Goal: Task Accomplishment & Management: Complete application form

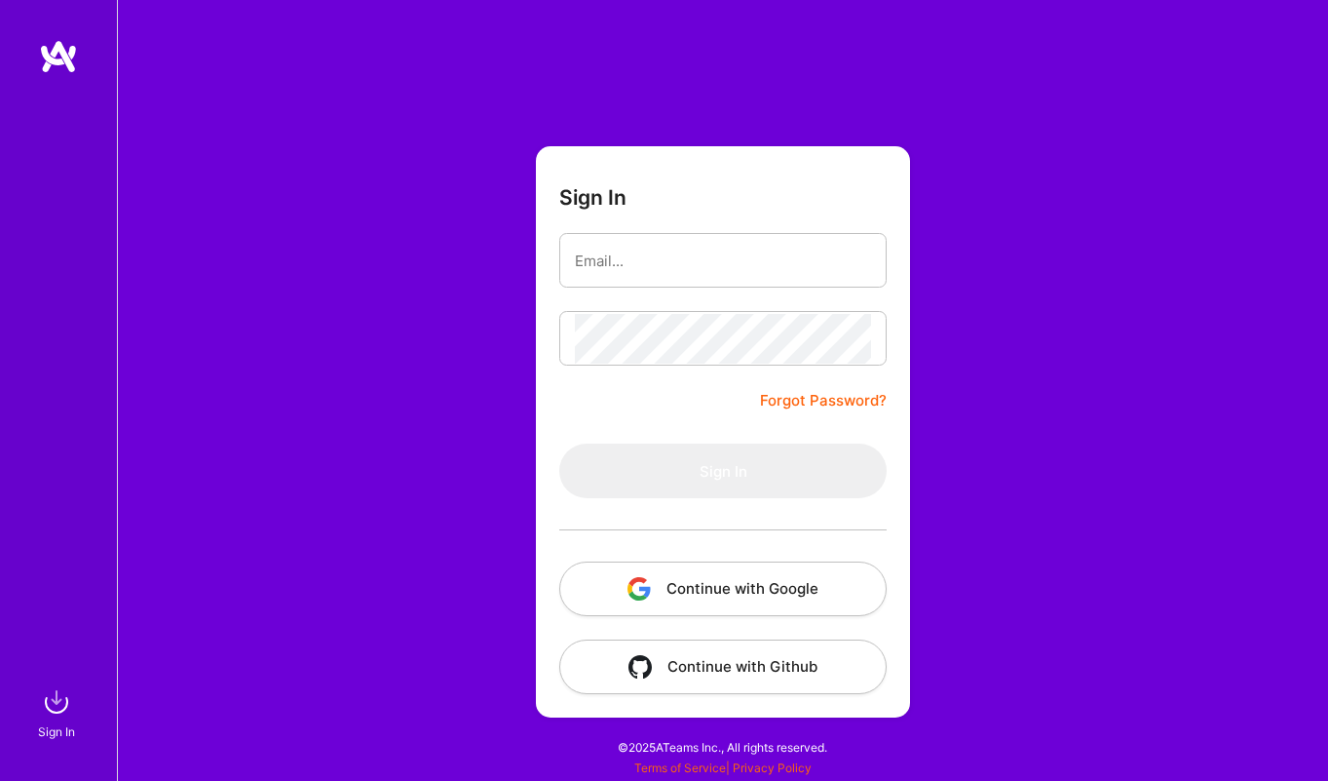
click at [702, 582] on button "Continue with Google" at bounding box center [722, 588] width 327 height 55
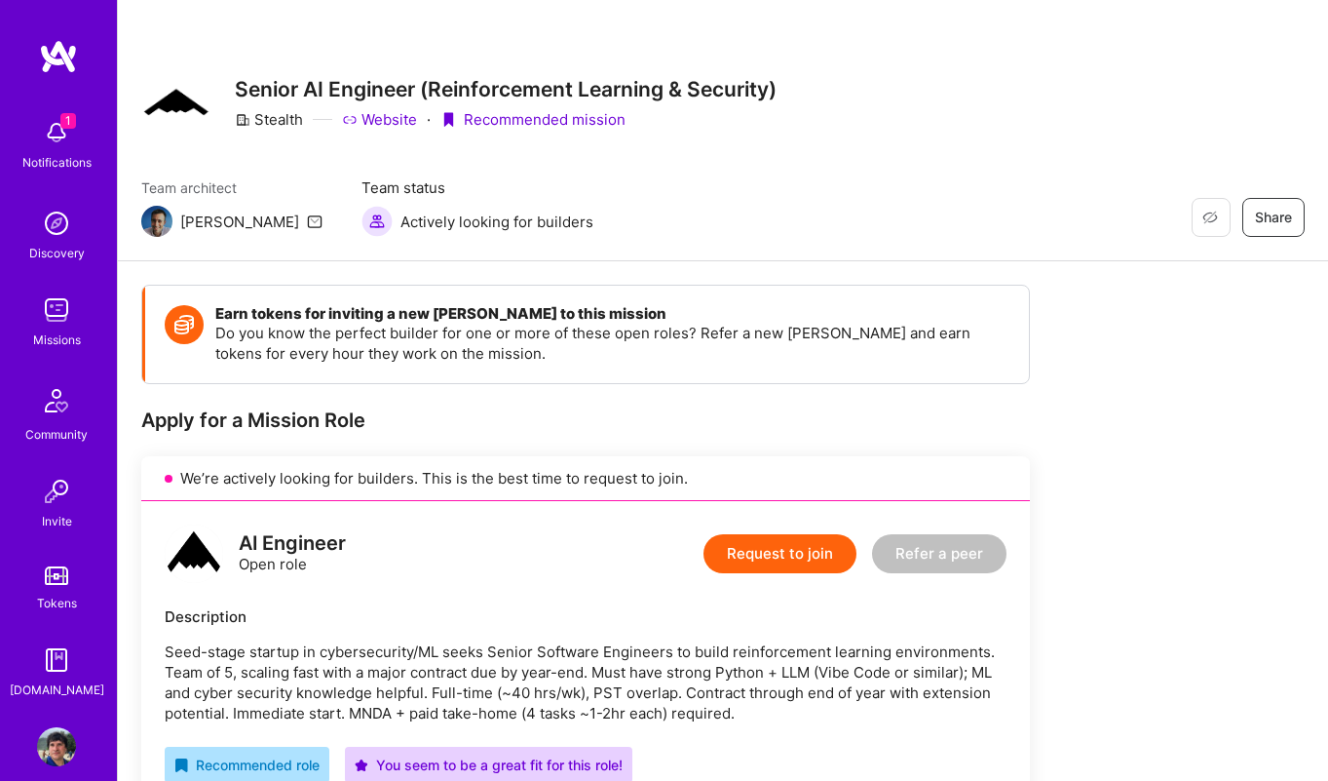
click at [80, 136] on div "1 Notifications" at bounding box center [56, 142] width 121 height 67
click at [784, 555] on button "Request to join" at bounding box center [780, 553] width 153 height 39
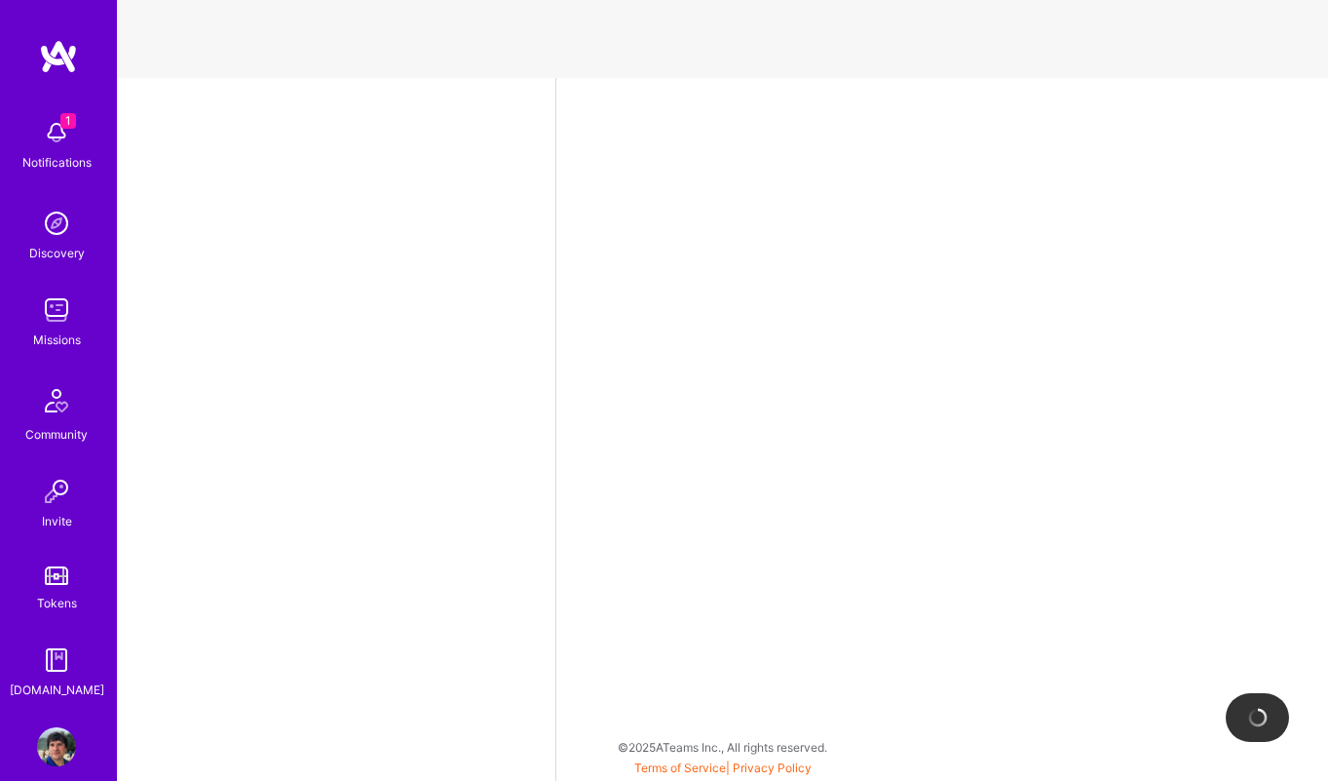
select select "US"
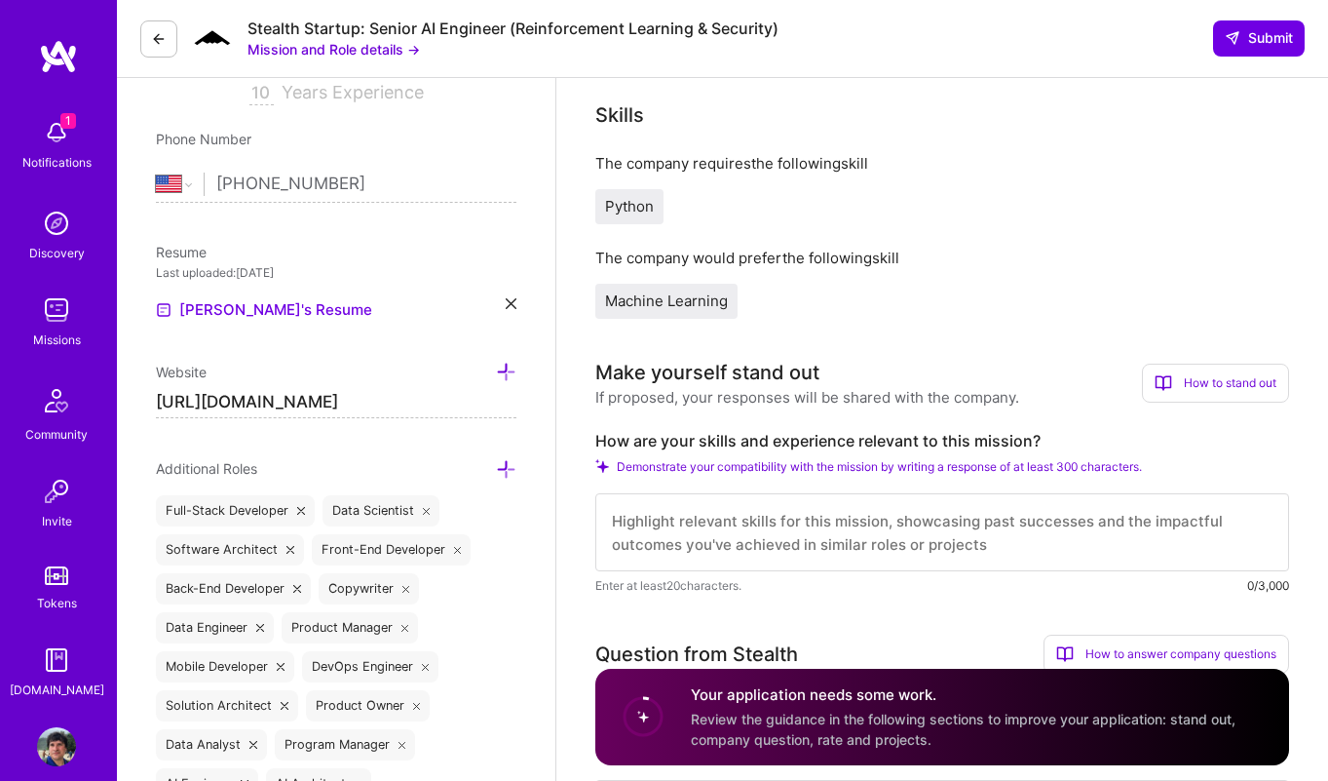
scroll to position [2, 0]
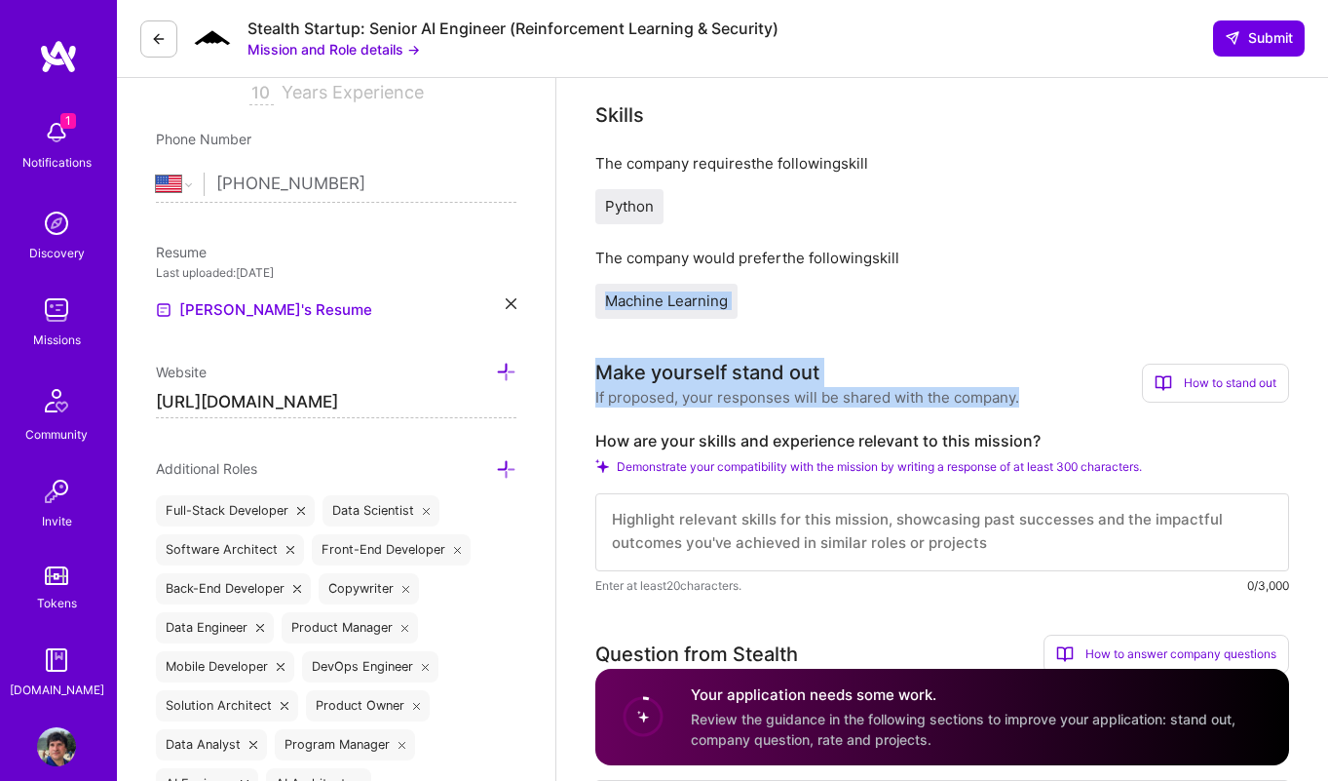
drag, startPoint x: 1271, startPoint y: 354, endPoint x: 997, endPoint y: 282, distance: 283.1
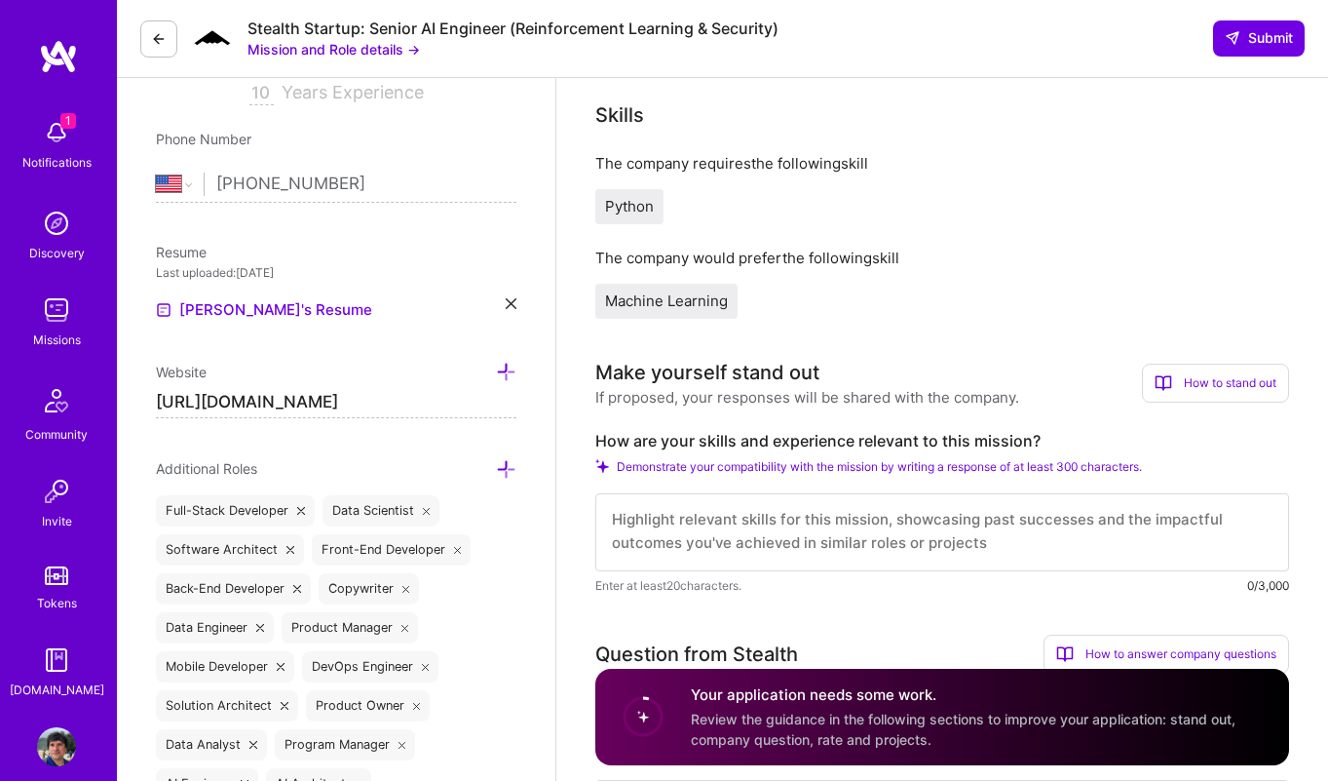
click at [706, 532] on textarea at bounding box center [942, 532] width 694 height 78
paste textarea "I have 10+ years of experience in AI and software engineering, specializing in …"
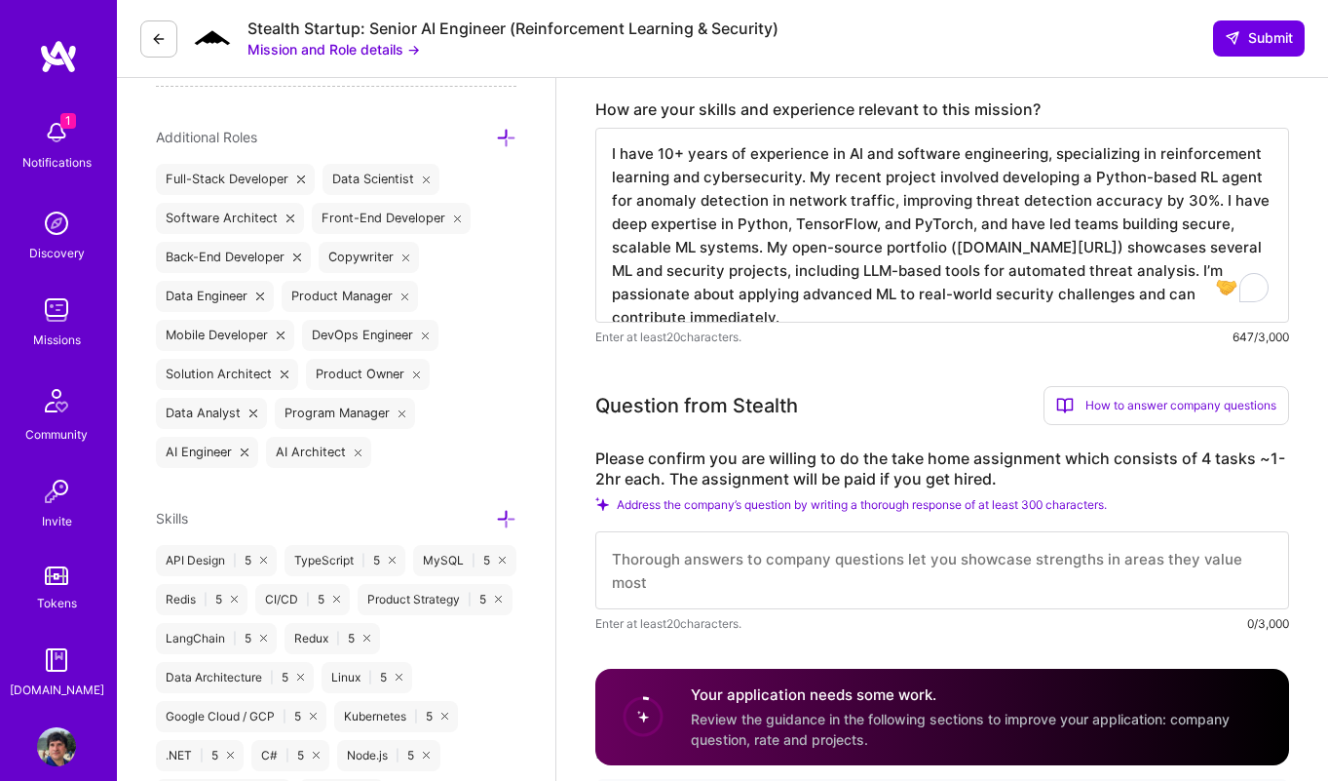
scroll to position [685, 0]
type textarea "I have 10+ years of experience in AI and software engineering, specializing in …"
click at [712, 579] on textarea at bounding box center [942, 569] width 694 height 78
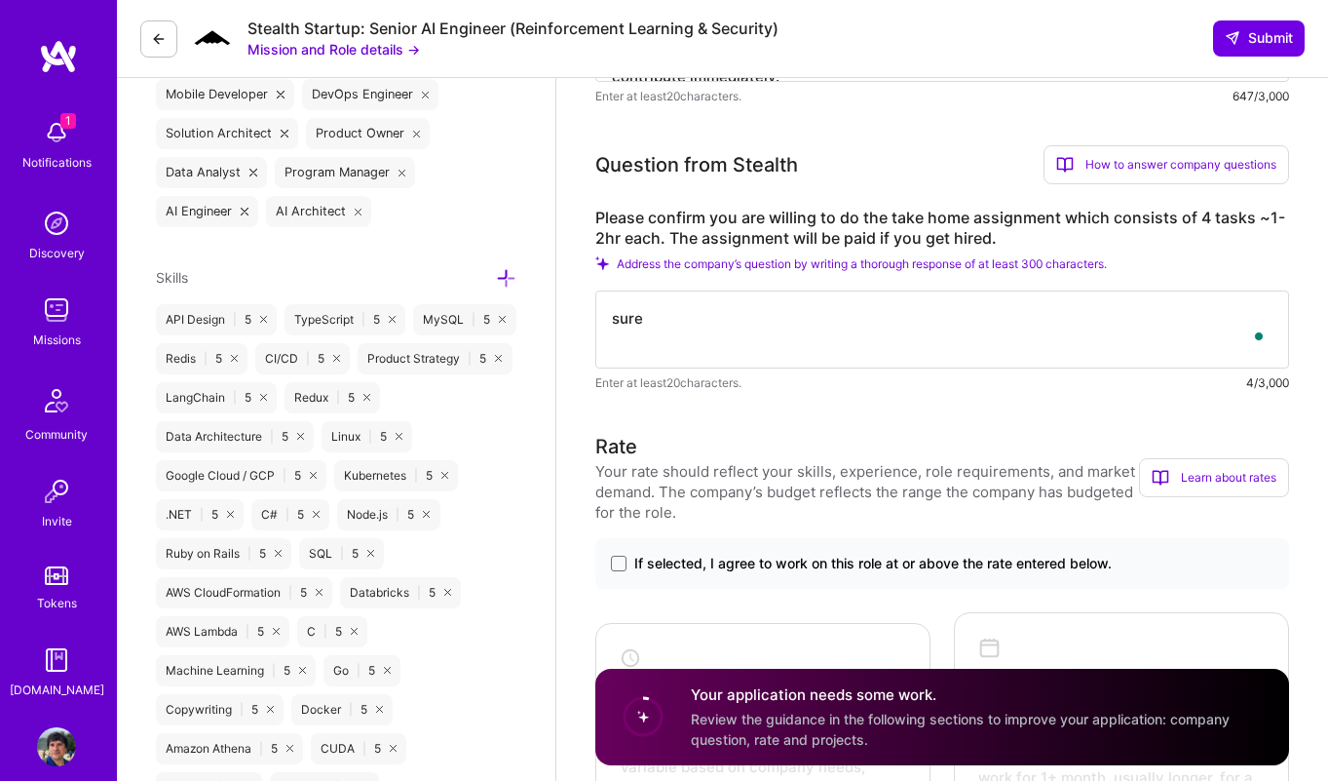
scroll to position [936, 0]
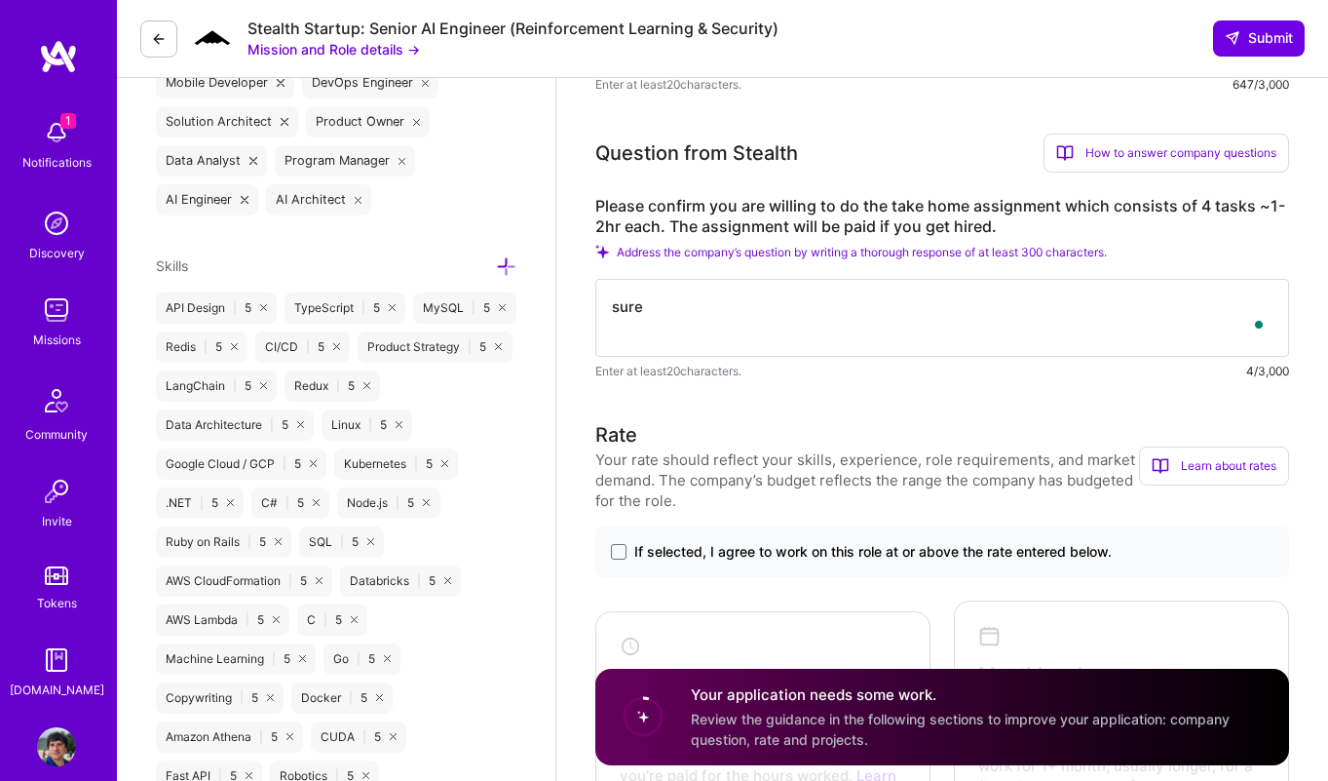
type textarea "sure"
click at [763, 556] on span "If selected, I agree to work on this role at or above the rate entered below." at bounding box center [872, 551] width 477 height 19
click at [0, 0] on input "If selected, I agree to work on this role at or above the rate entered below." at bounding box center [0, 0] width 0 height 0
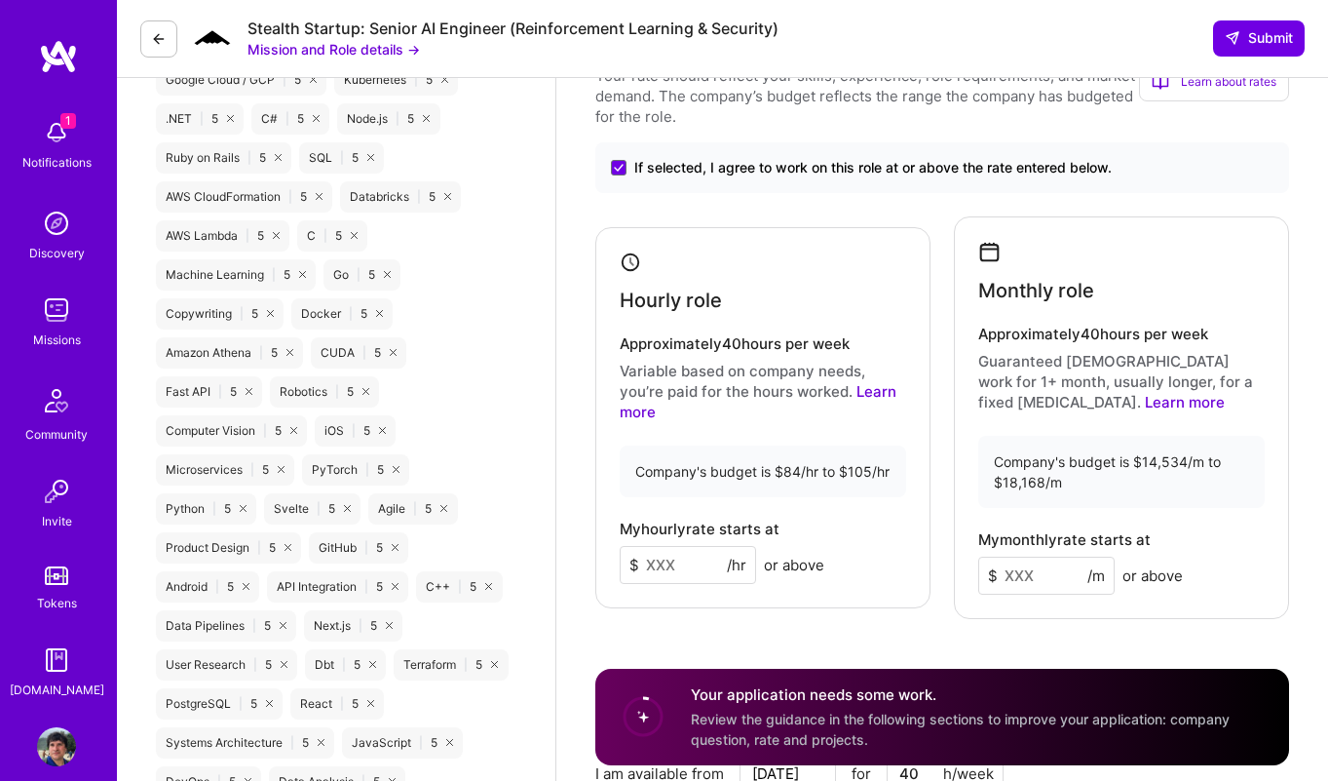
scroll to position [1362, 0]
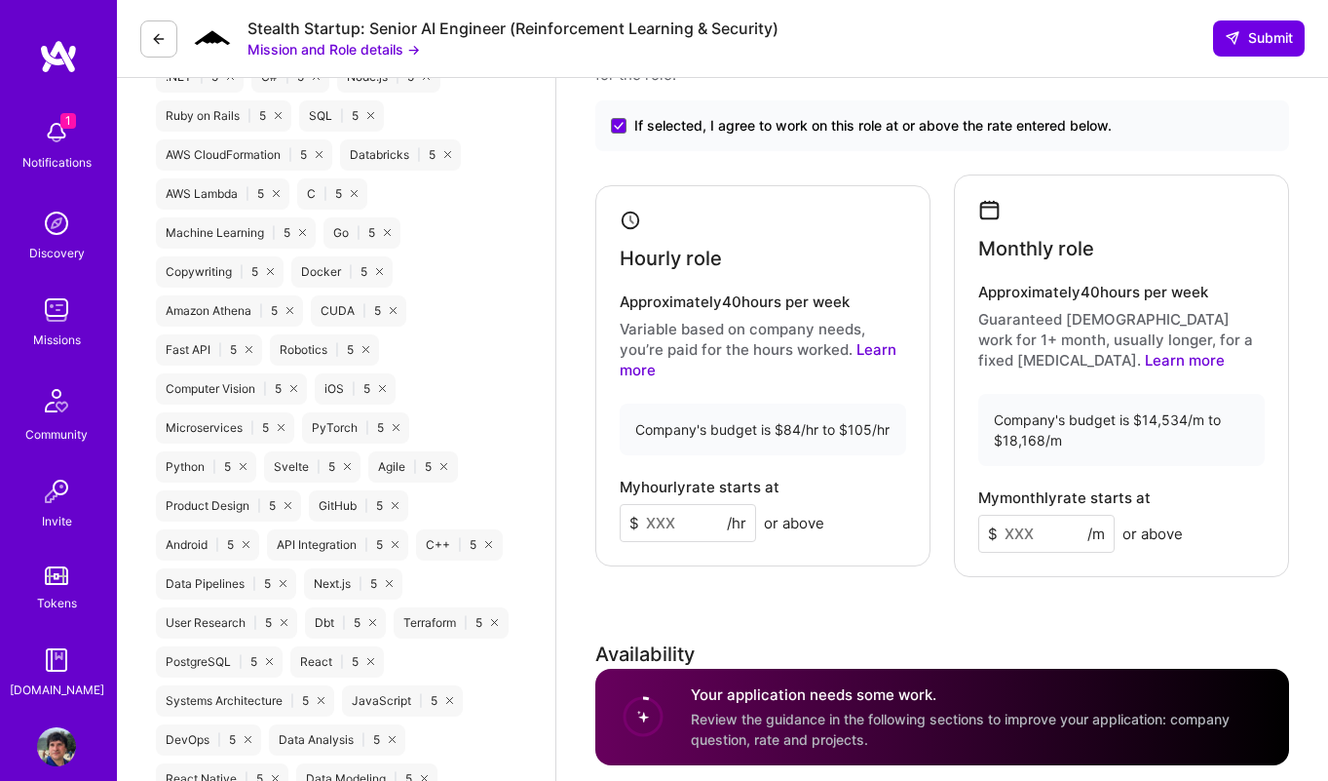
click at [676, 520] on input at bounding box center [688, 523] width 136 height 38
type input "100"
click at [1013, 525] on input at bounding box center [1046, 533] width 136 height 38
type input "15000"
click at [992, 604] on div "Rate Your rate should reflect your skills, experience, role requirements, and m…" at bounding box center [942, 454] width 694 height 921
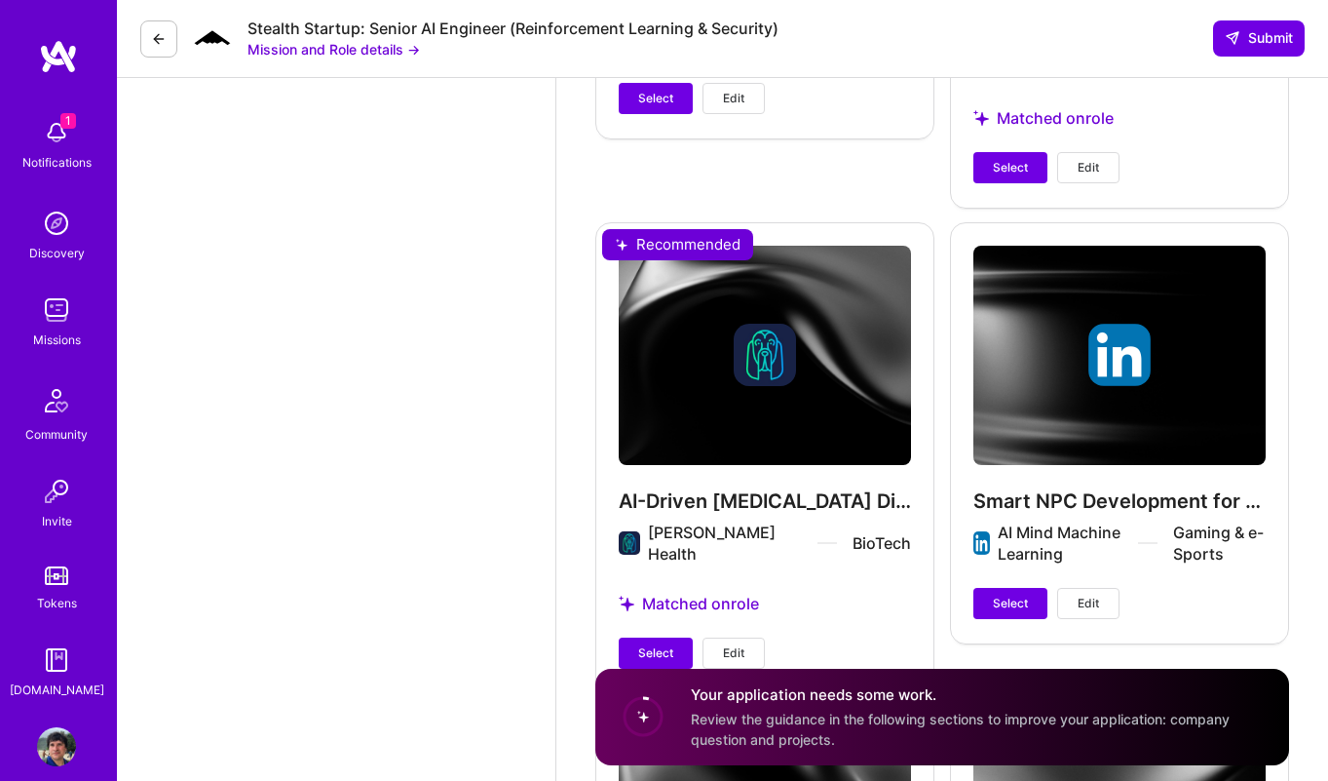
scroll to position [2976, 0]
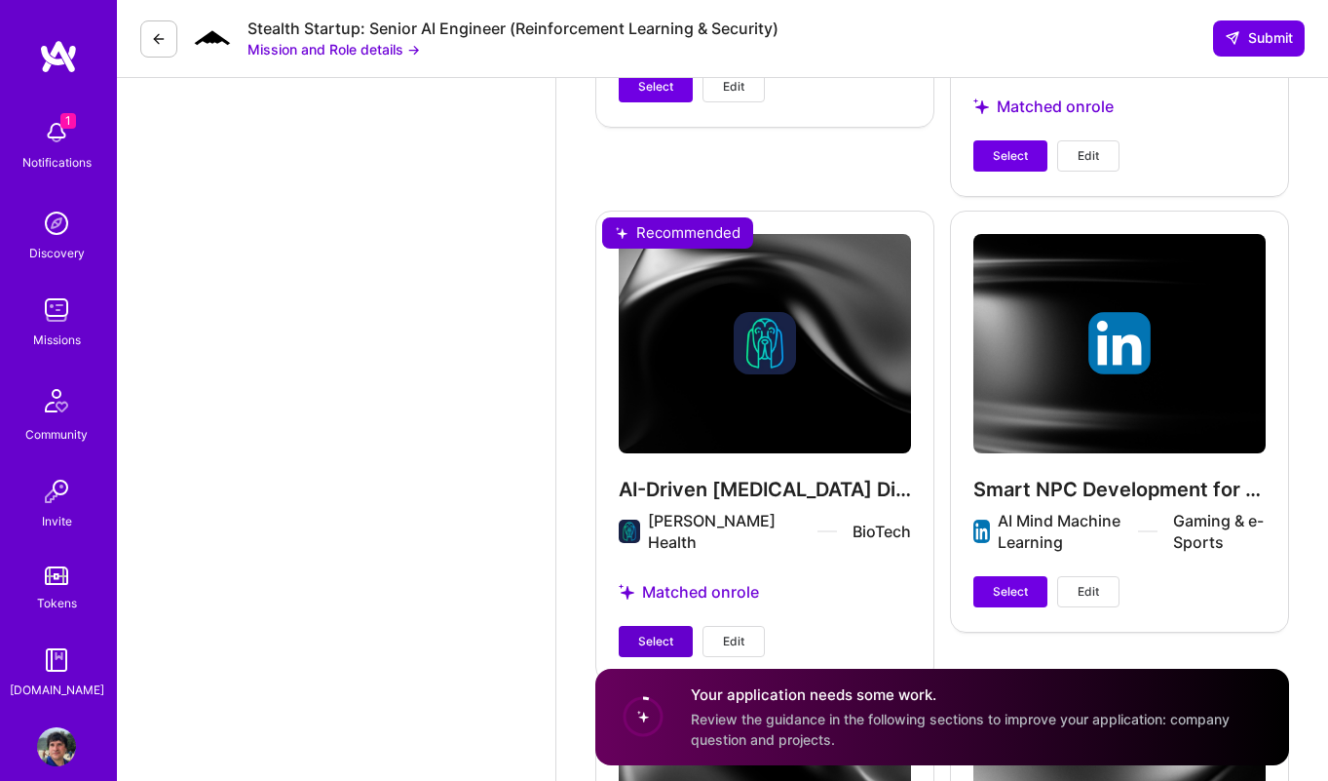
click at [666, 632] on span "Select" at bounding box center [655, 641] width 35 height 18
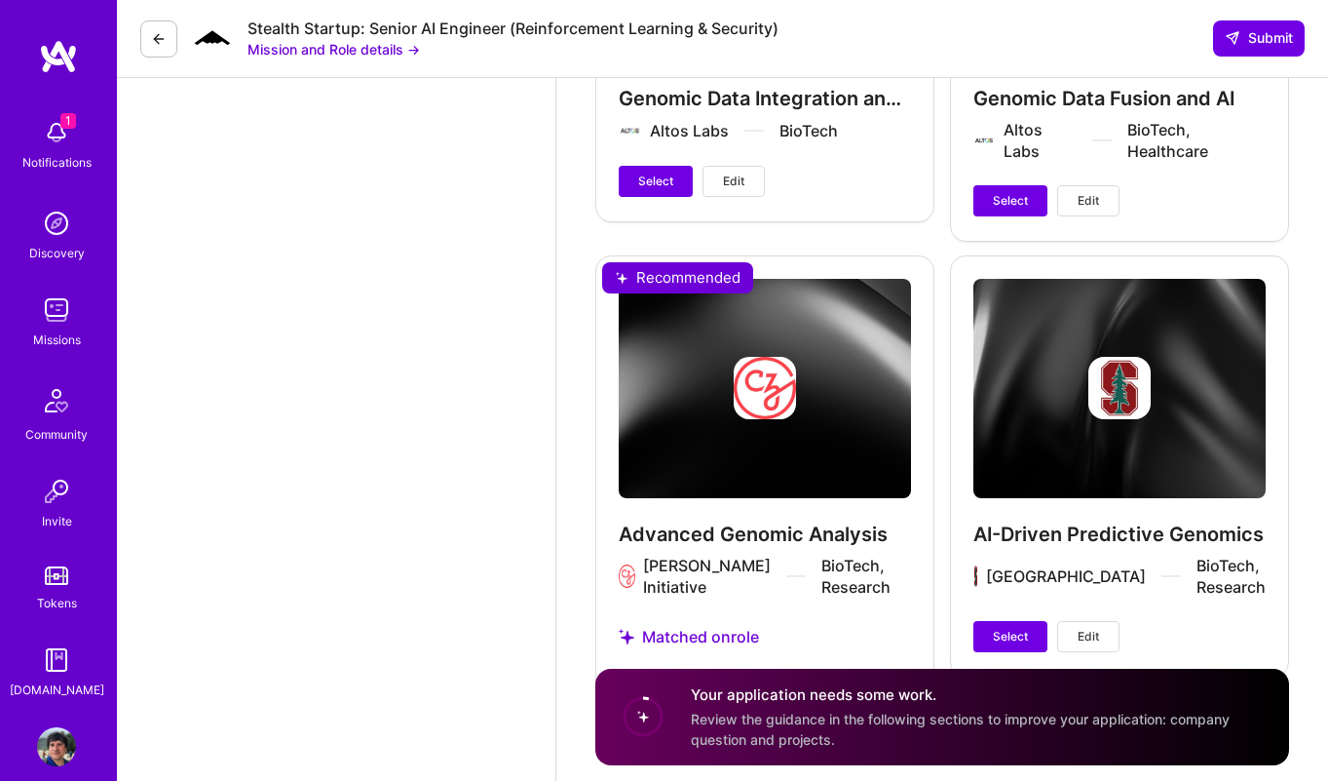
scroll to position [3863, 0]
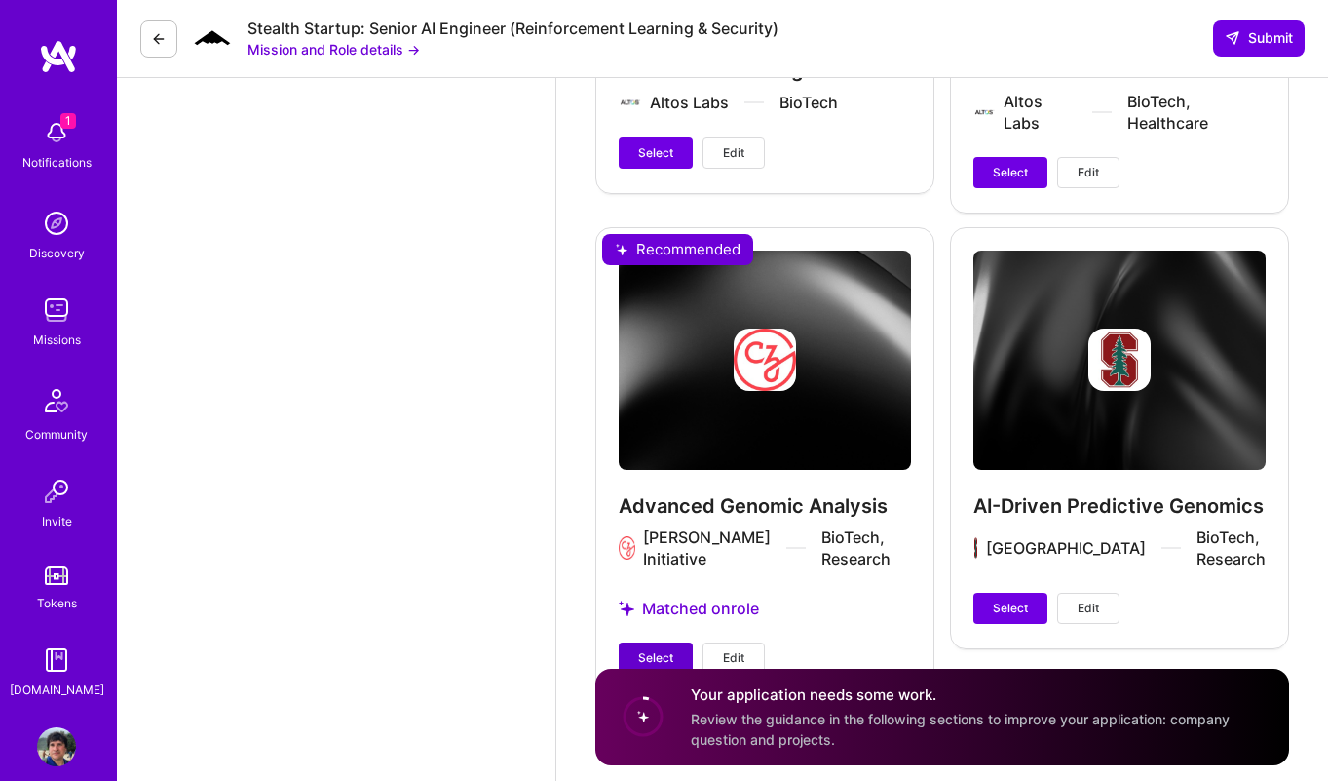
click at [644, 642] on button "Select" at bounding box center [656, 657] width 74 height 31
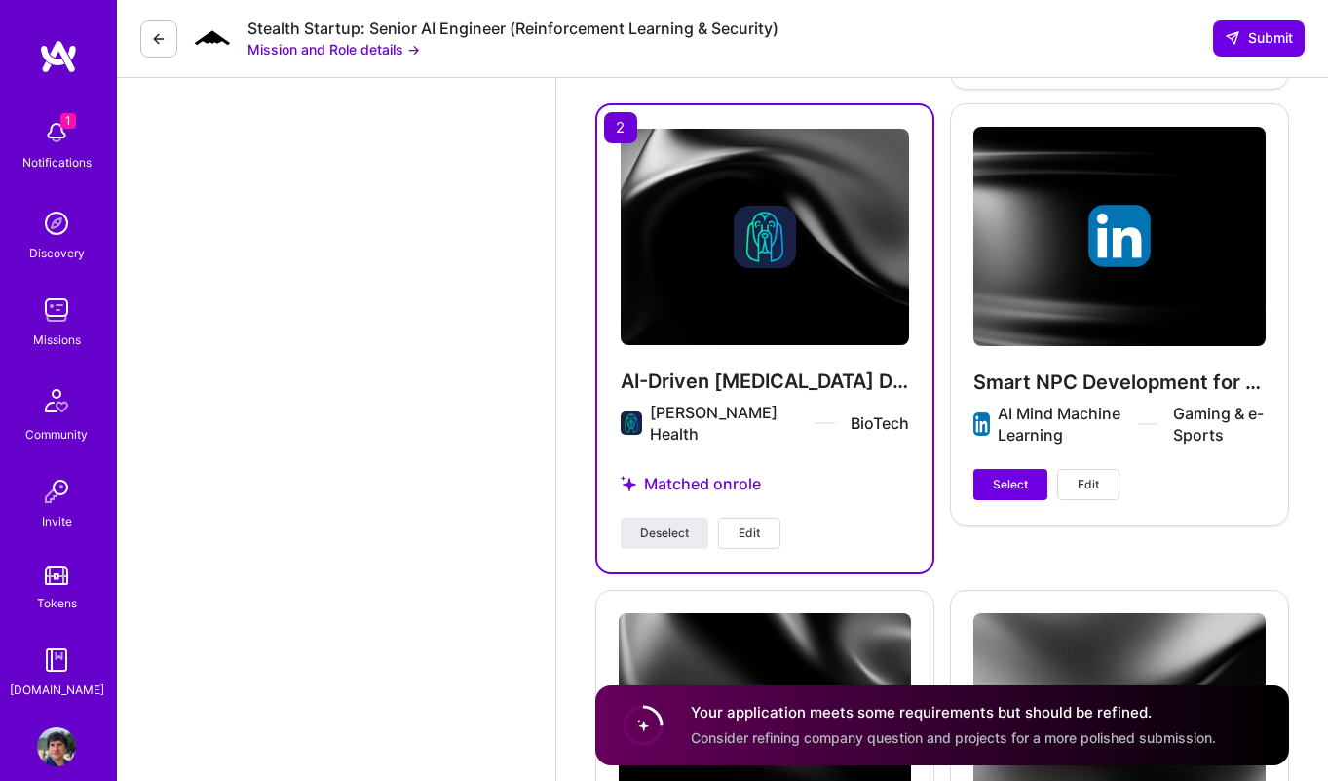
scroll to position [3051, 0]
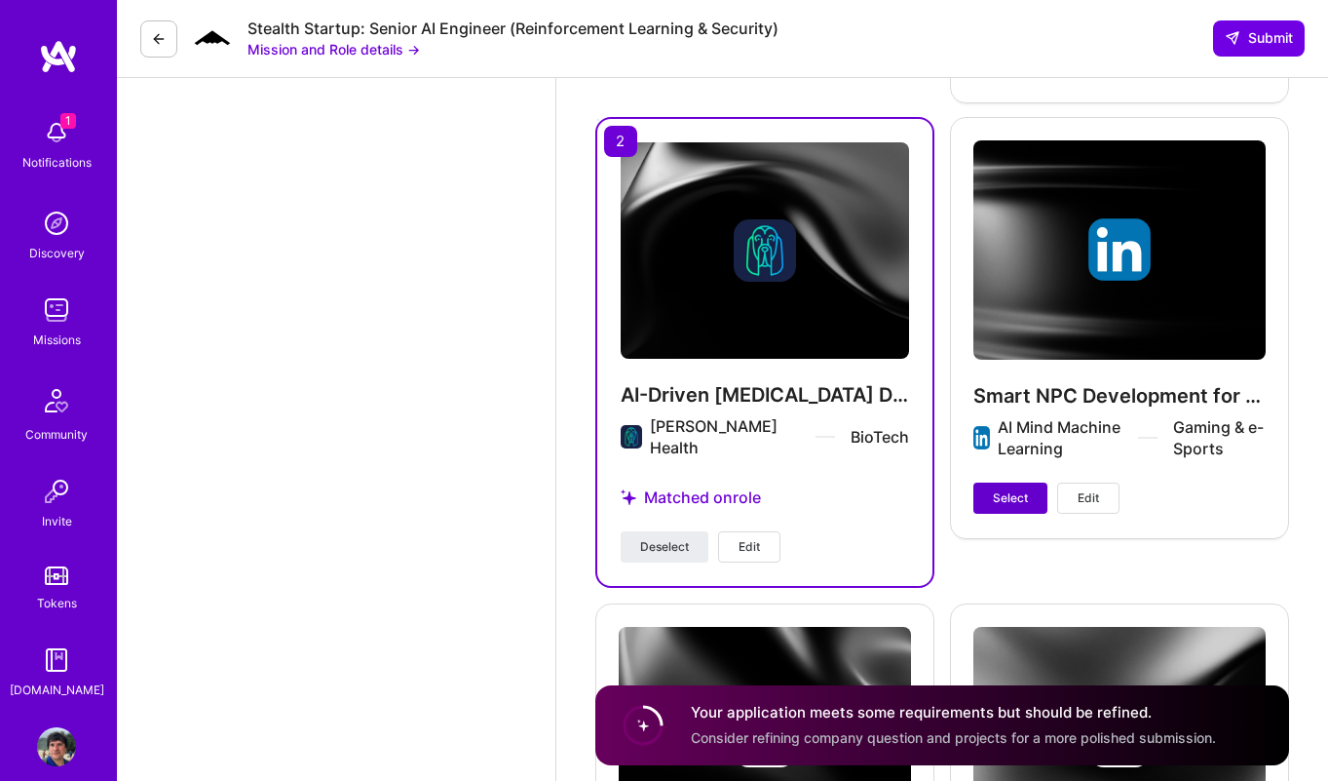
click at [1008, 487] on button "Select" at bounding box center [1010, 497] width 74 height 31
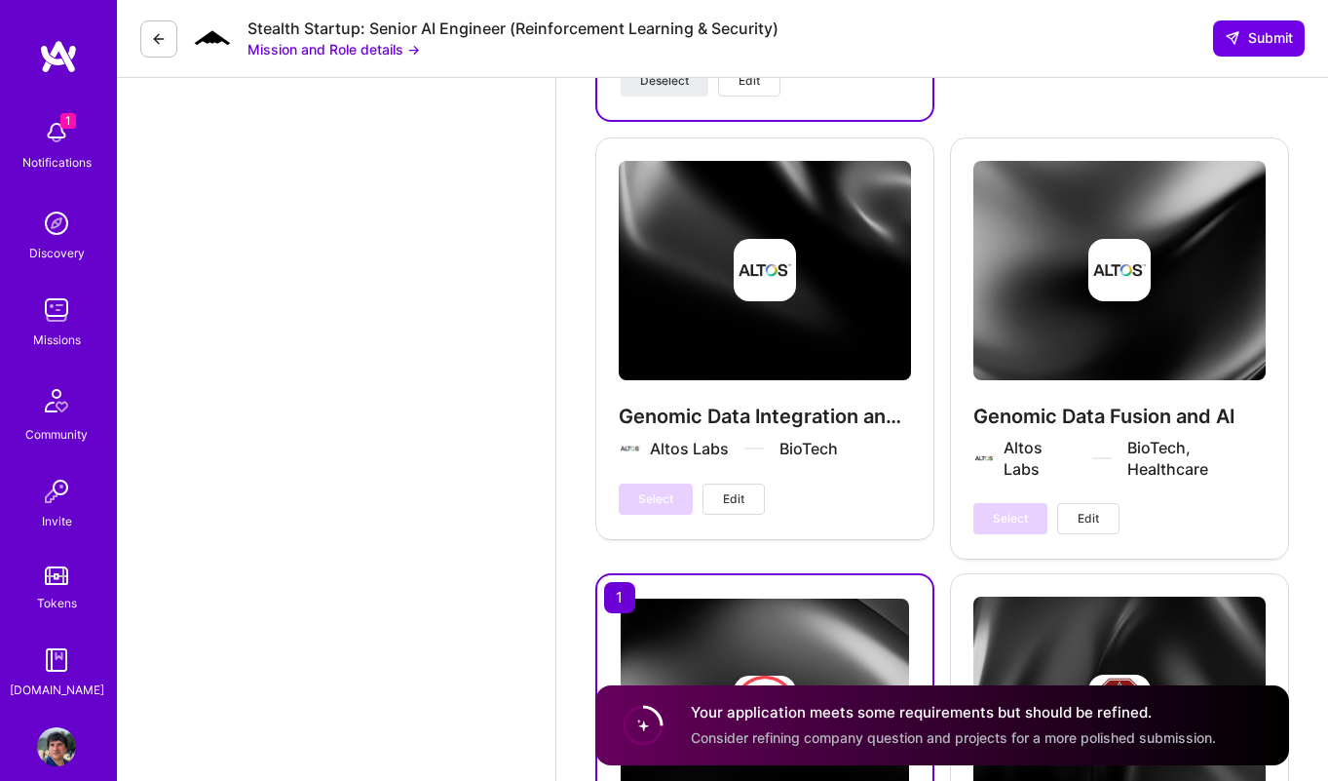
scroll to position [3899, 0]
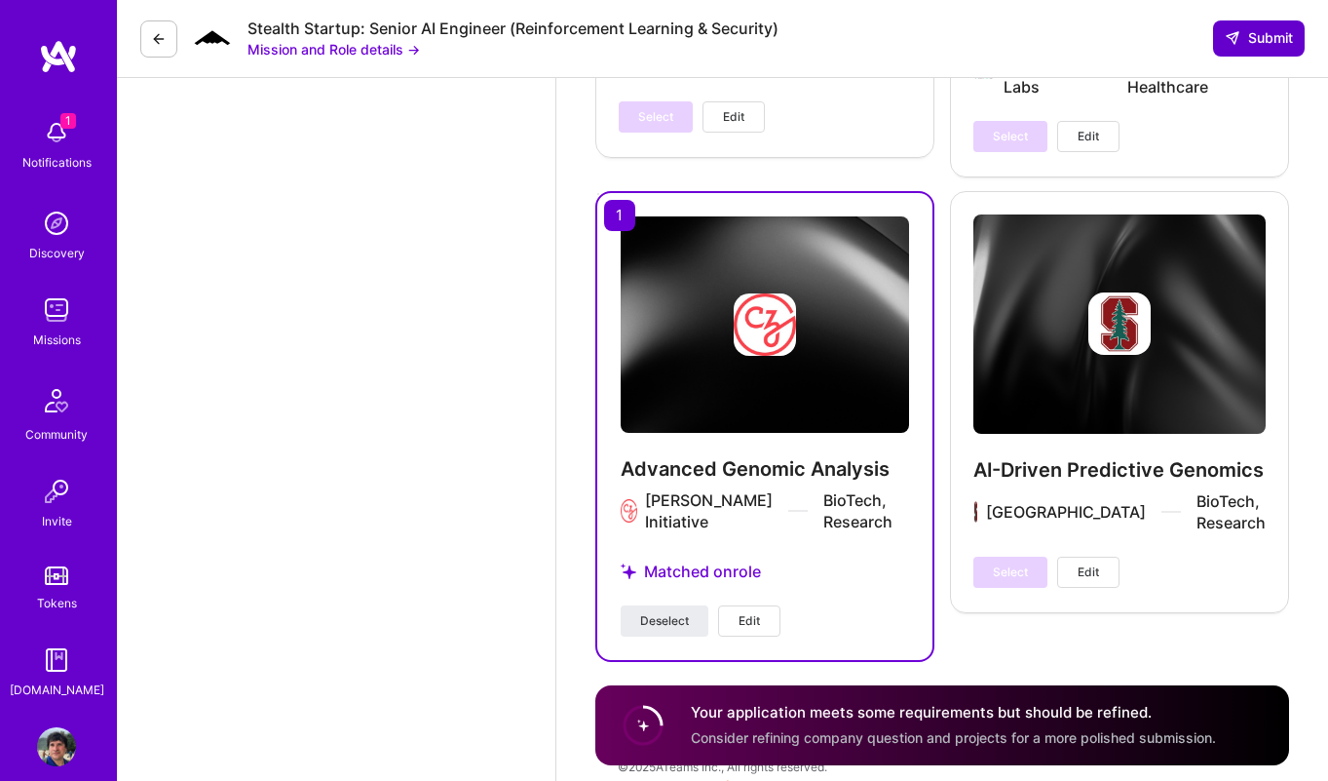
click at [1266, 35] on span "Submit" at bounding box center [1259, 37] width 68 height 19
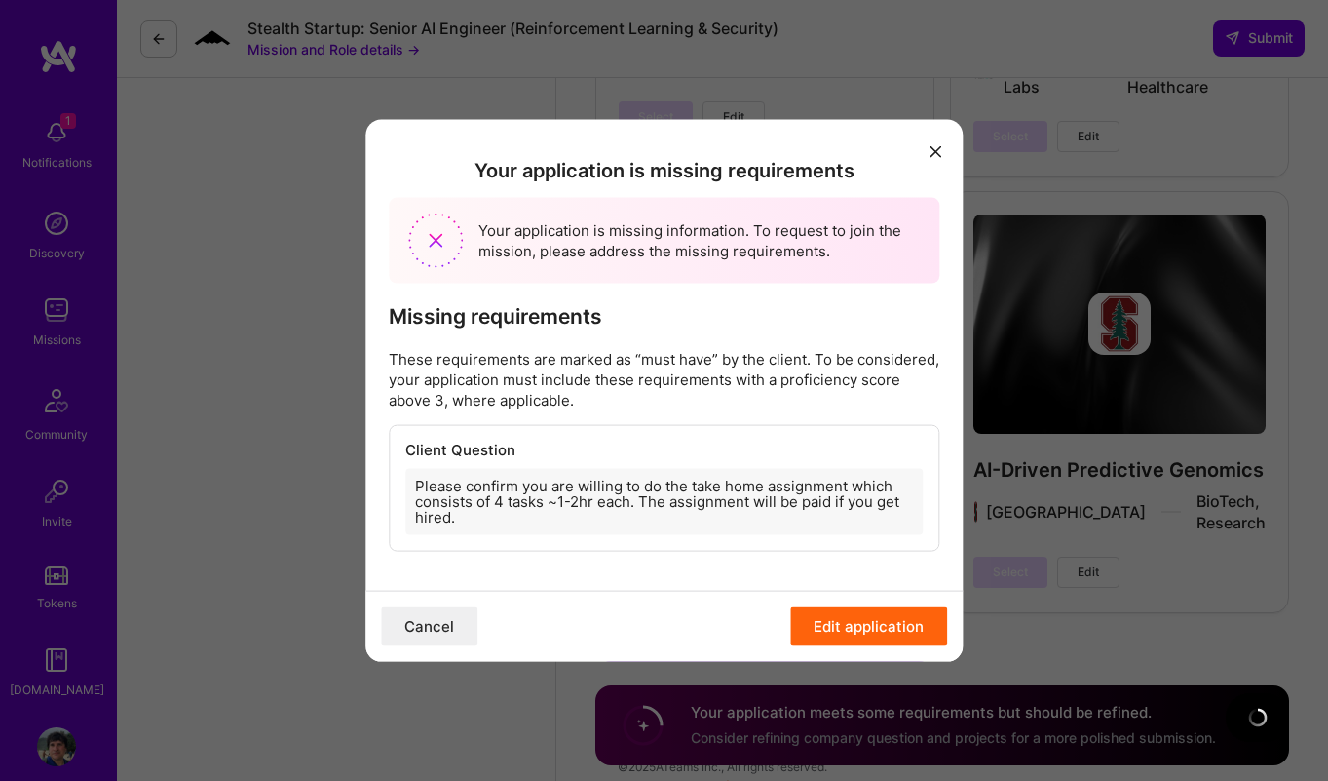
click at [659, 519] on div "Please confirm you are willing to do the take home assignment which consists of…" at bounding box center [663, 502] width 517 height 66
click at [842, 628] on button "Edit application" at bounding box center [868, 626] width 157 height 39
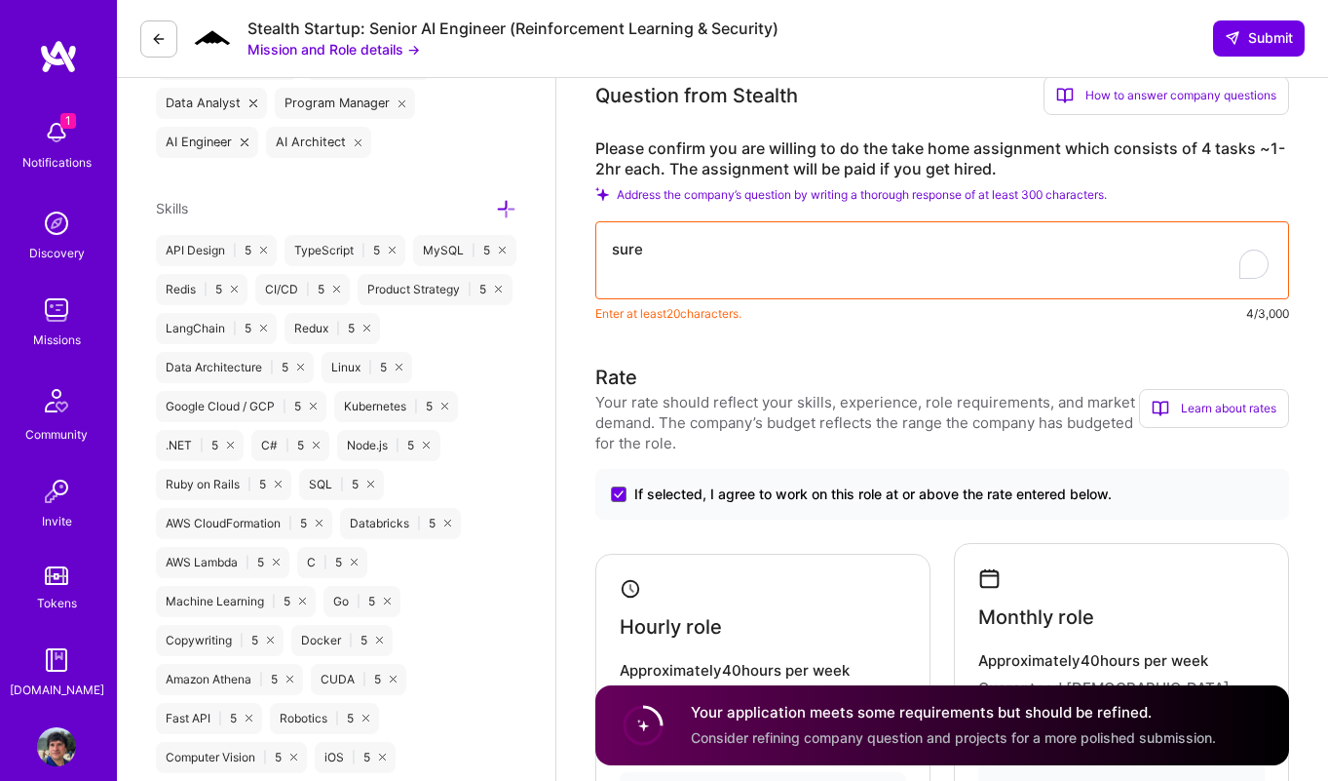
scroll to position [971, 0]
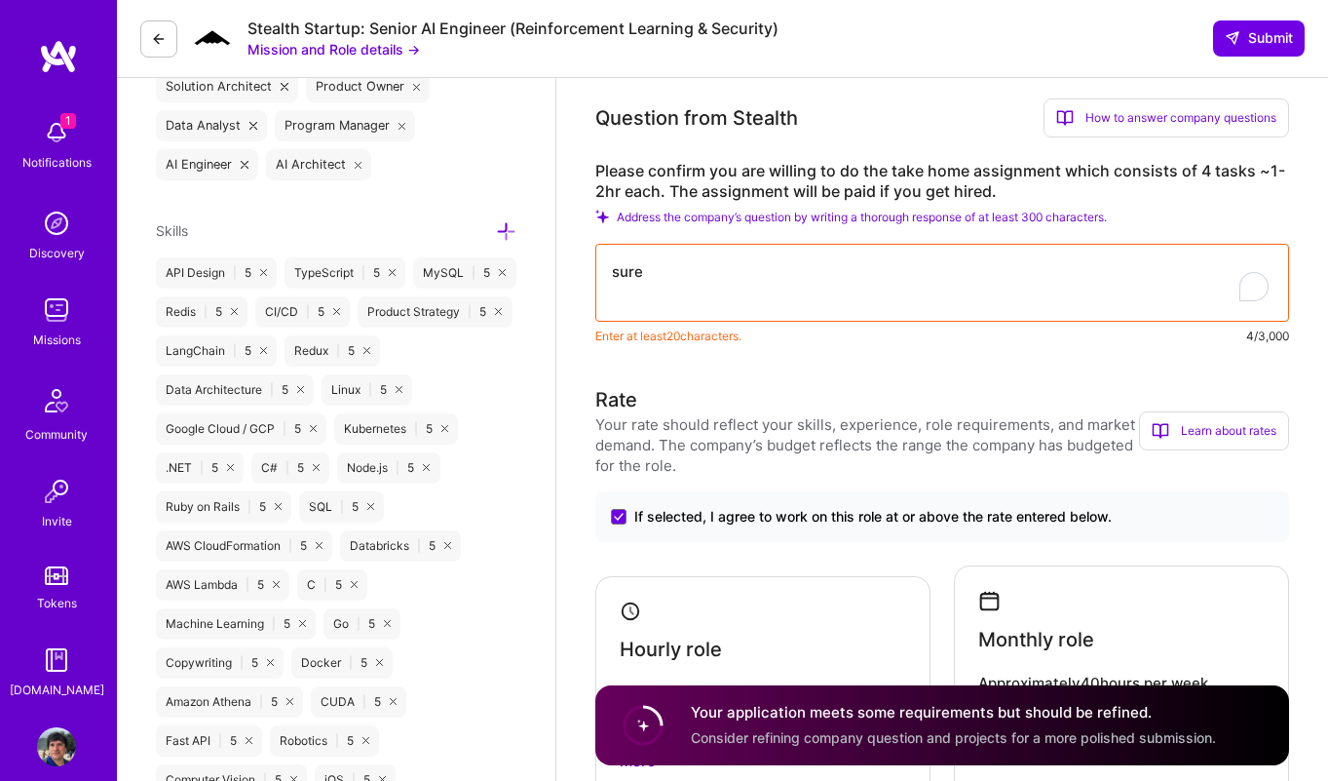
drag, startPoint x: 741, startPoint y: 267, endPoint x: 276, endPoint y: 174, distance: 473.9
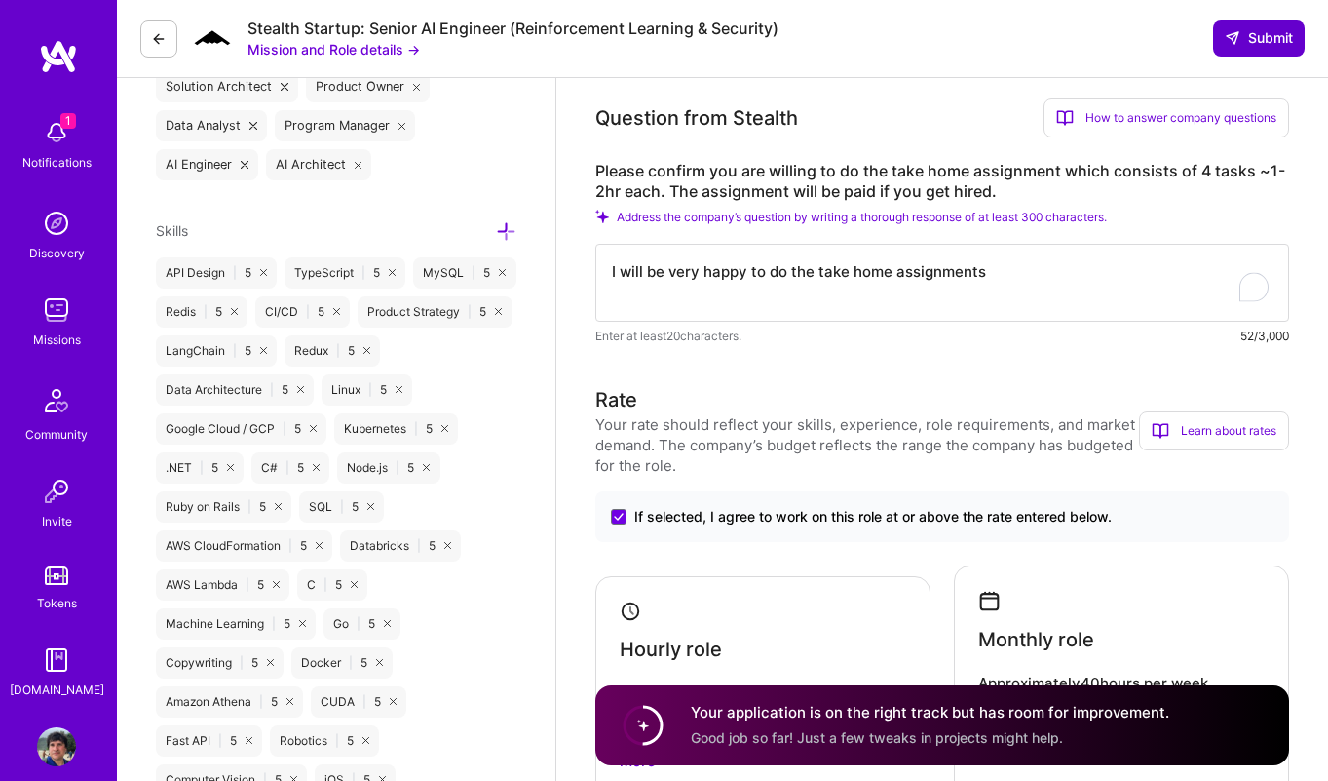
type textarea "I will be very happy to do the take home assignments"
click at [1239, 53] on button "Submit" at bounding box center [1259, 37] width 92 height 35
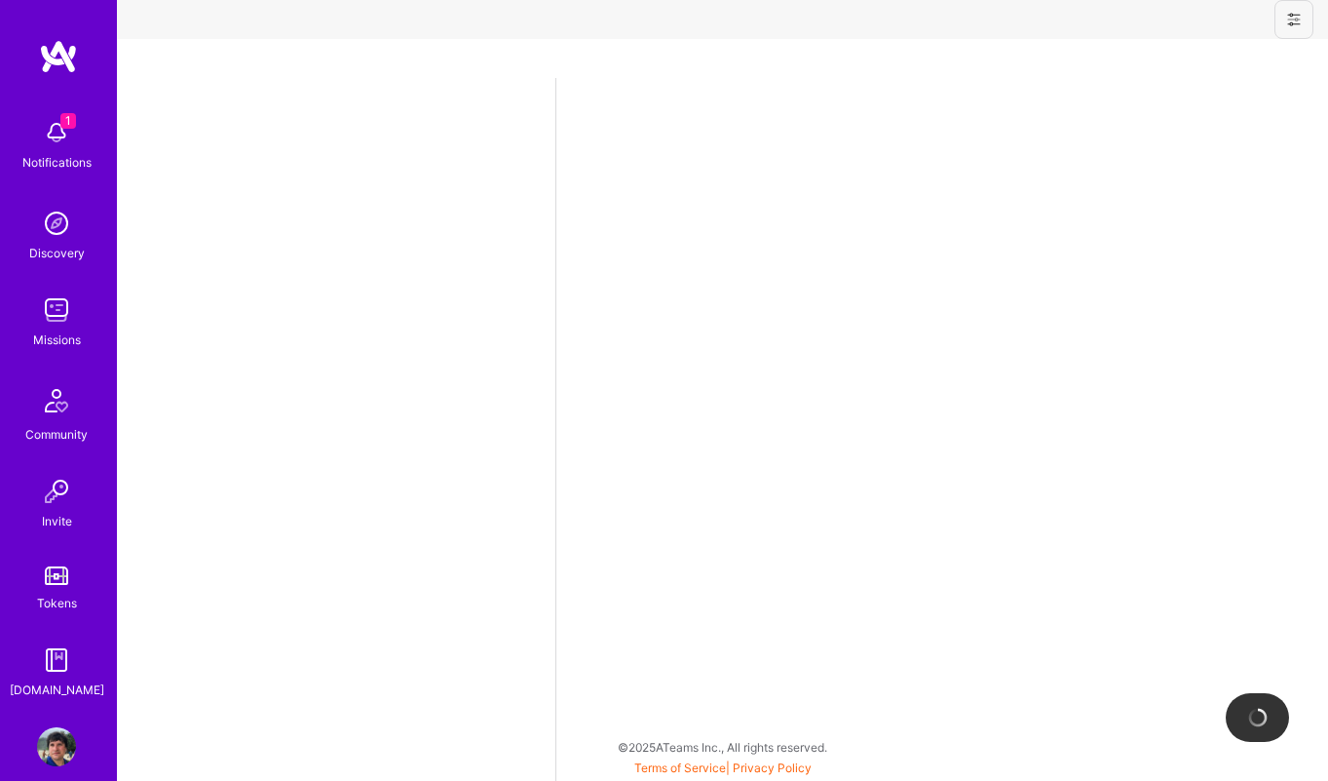
click at [84, 139] on div "1 Notifications" at bounding box center [56, 142] width 121 height 67
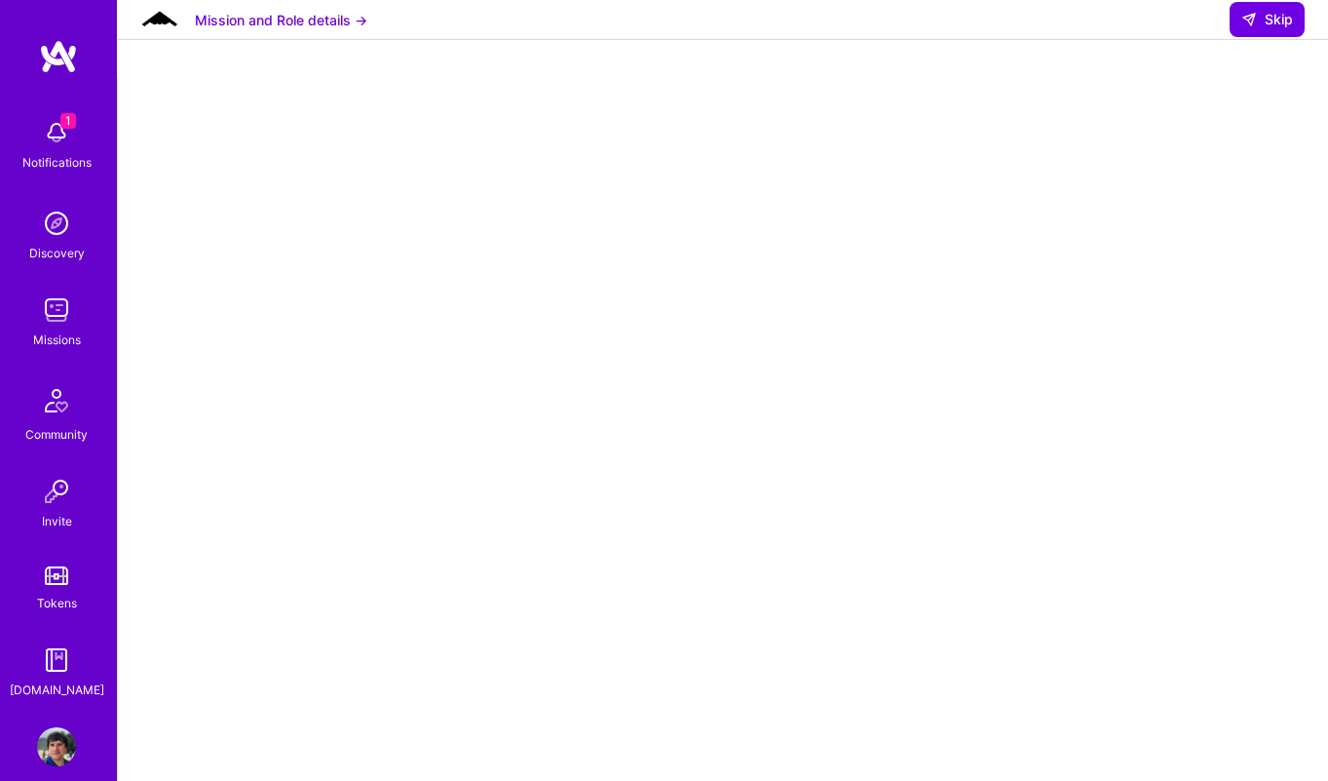
click at [56, 329] on div "Missions" at bounding box center [57, 339] width 48 height 20
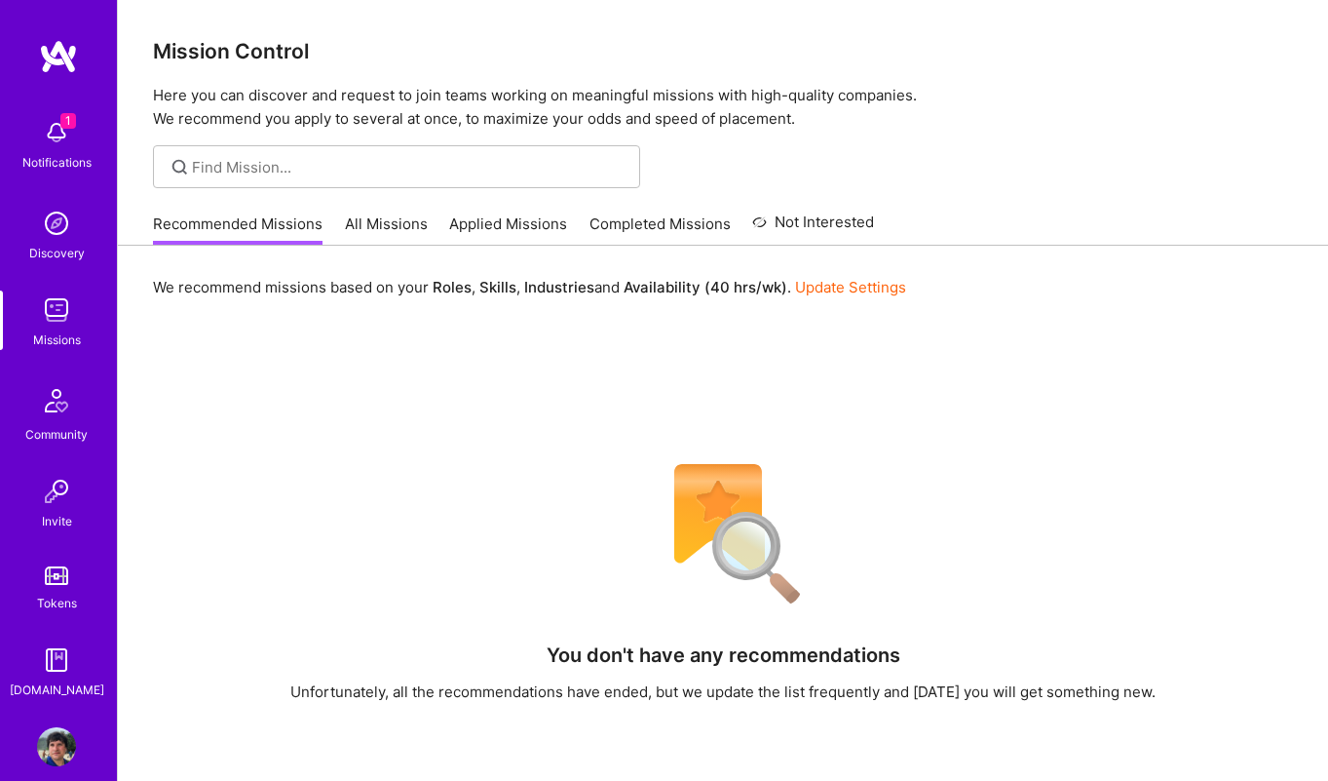
click at [383, 216] on link "All Missions" at bounding box center [386, 229] width 83 height 32
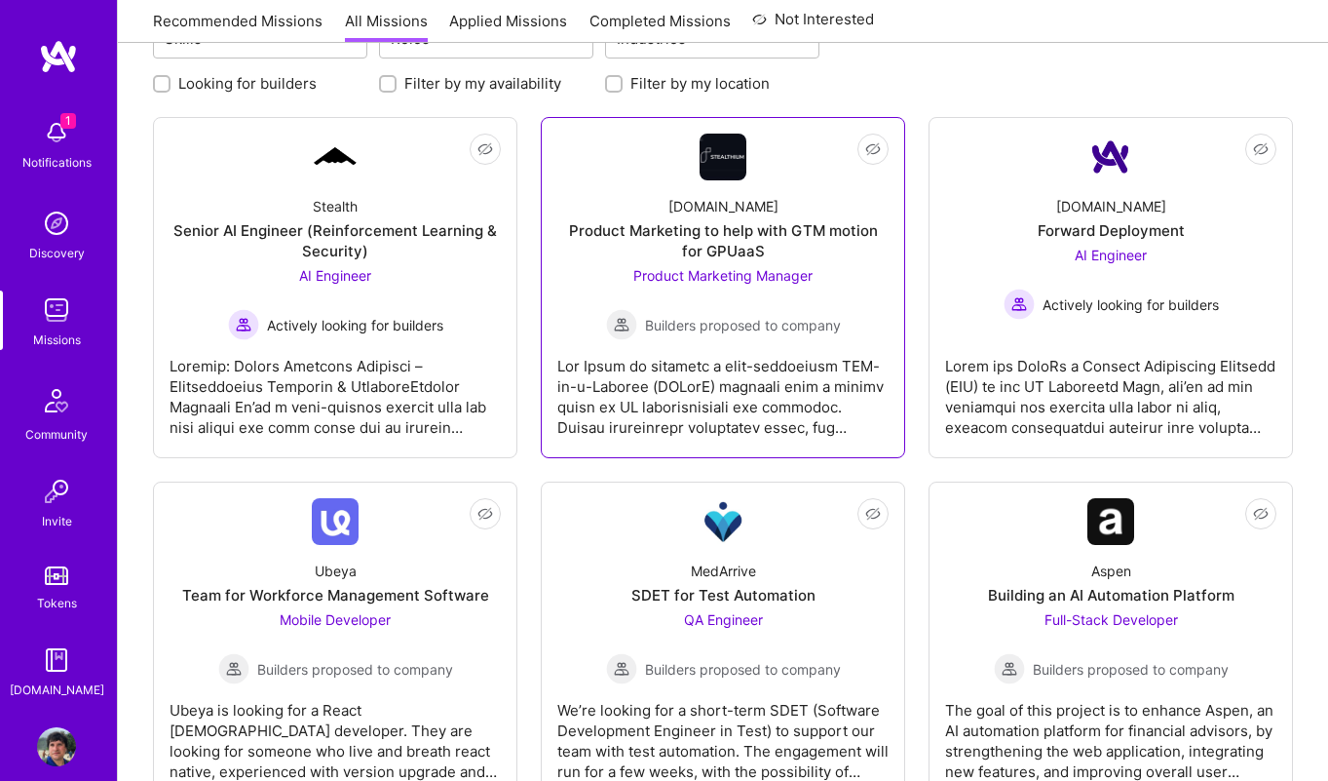
scroll to position [256, 0]
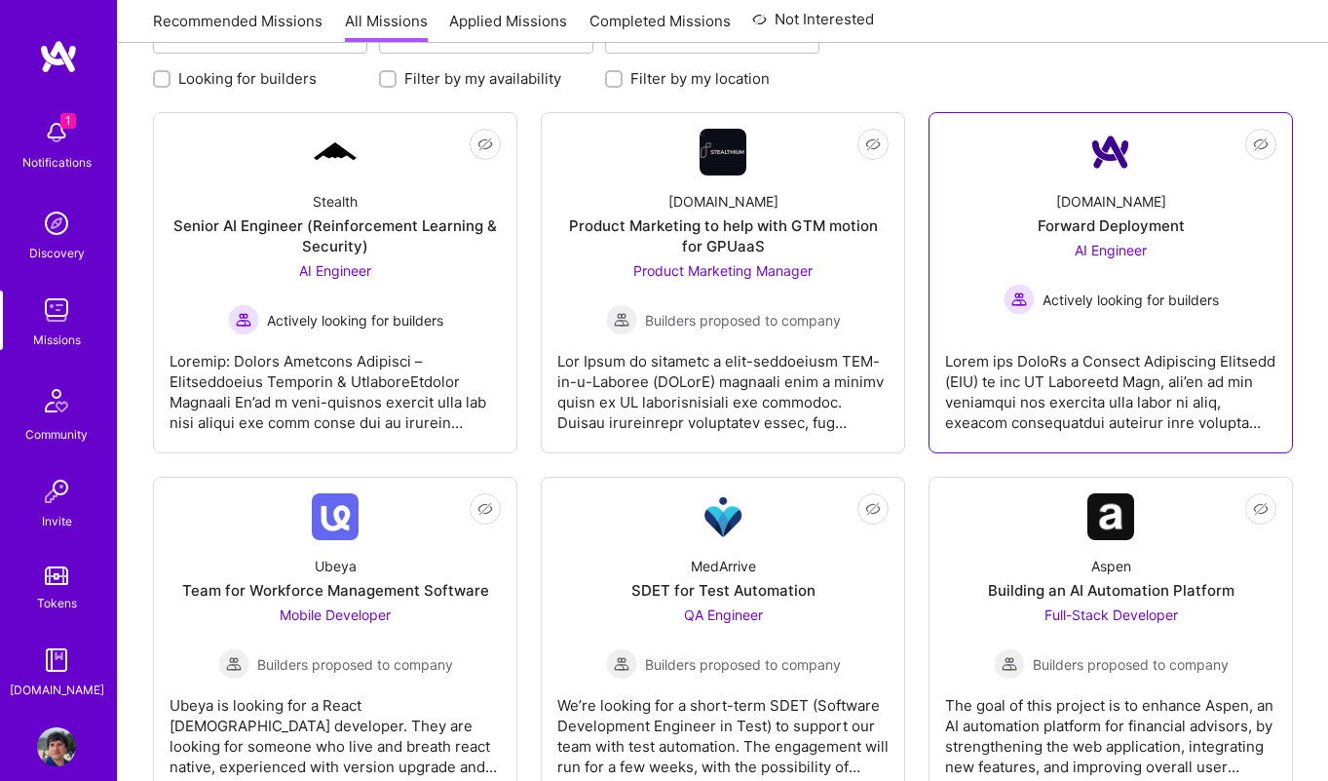
click at [1075, 399] on div at bounding box center [1110, 383] width 331 height 97
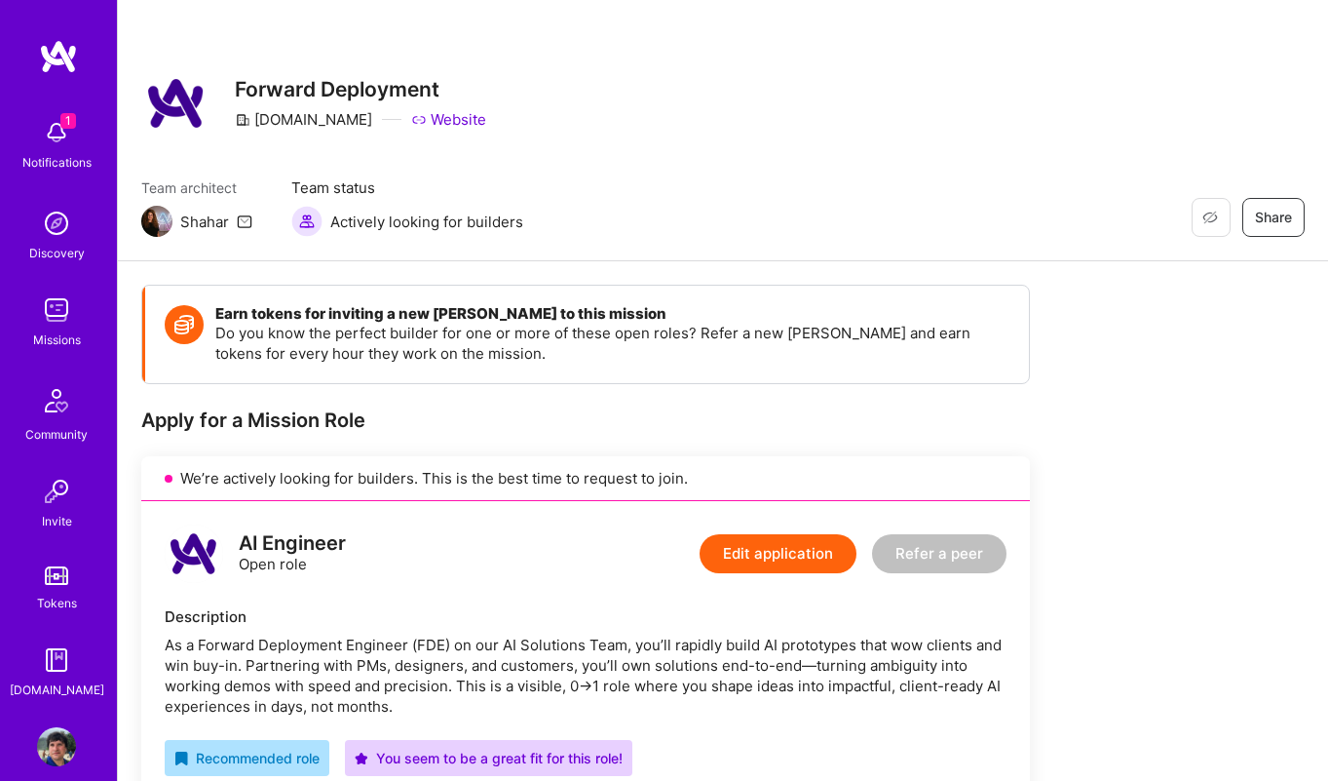
click at [65, 118] on span "1" at bounding box center [68, 121] width 16 height 16
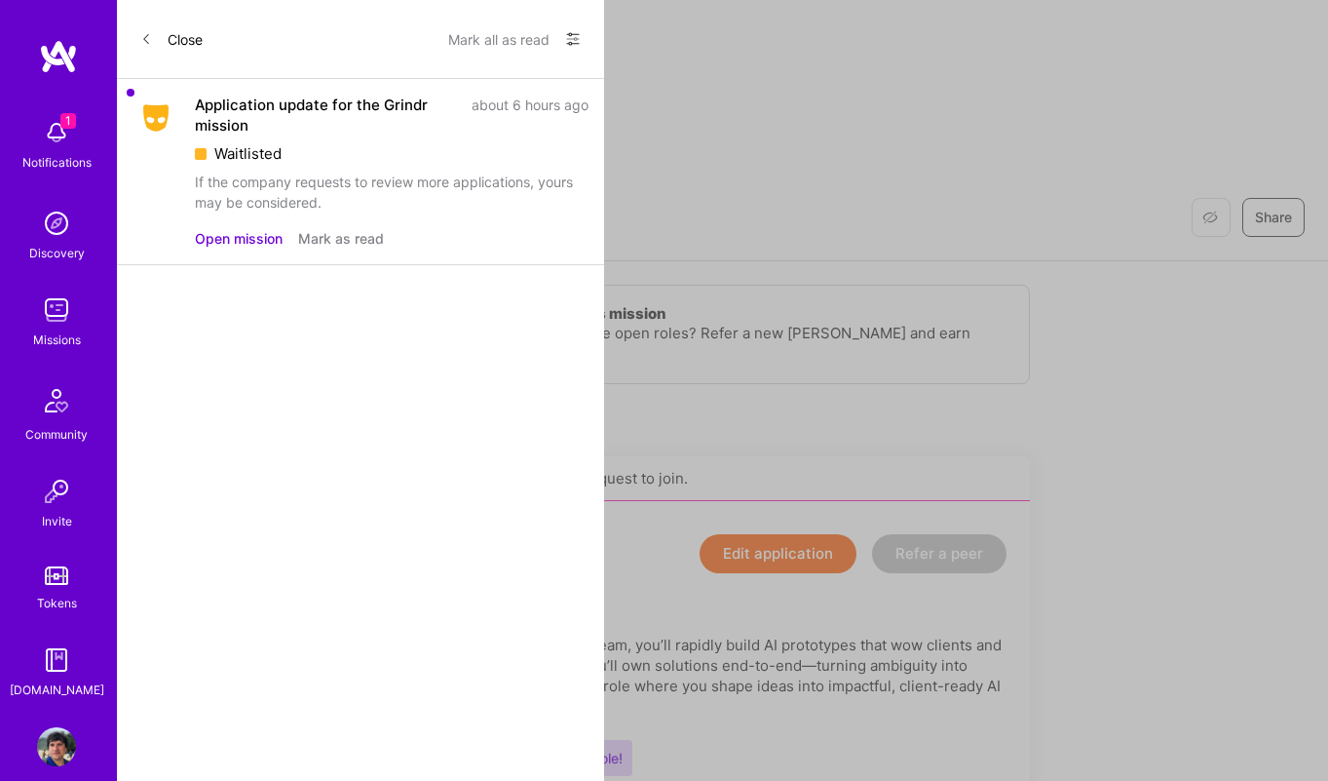
click at [331, 236] on button "Mark as read" at bounding box center [341, 238] width 86 height 20
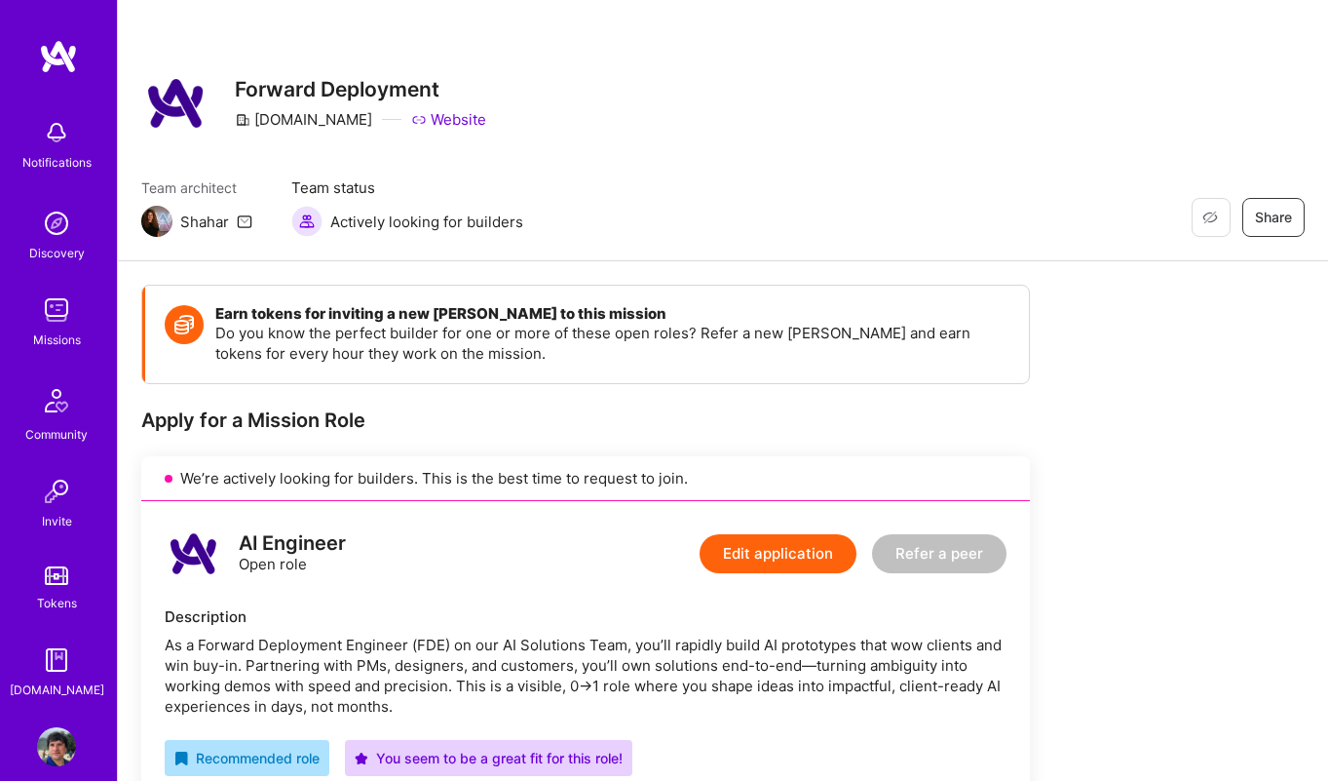
click at [58, 332] on div "Missions" at bounding box center [57, 339] width 48 height 20
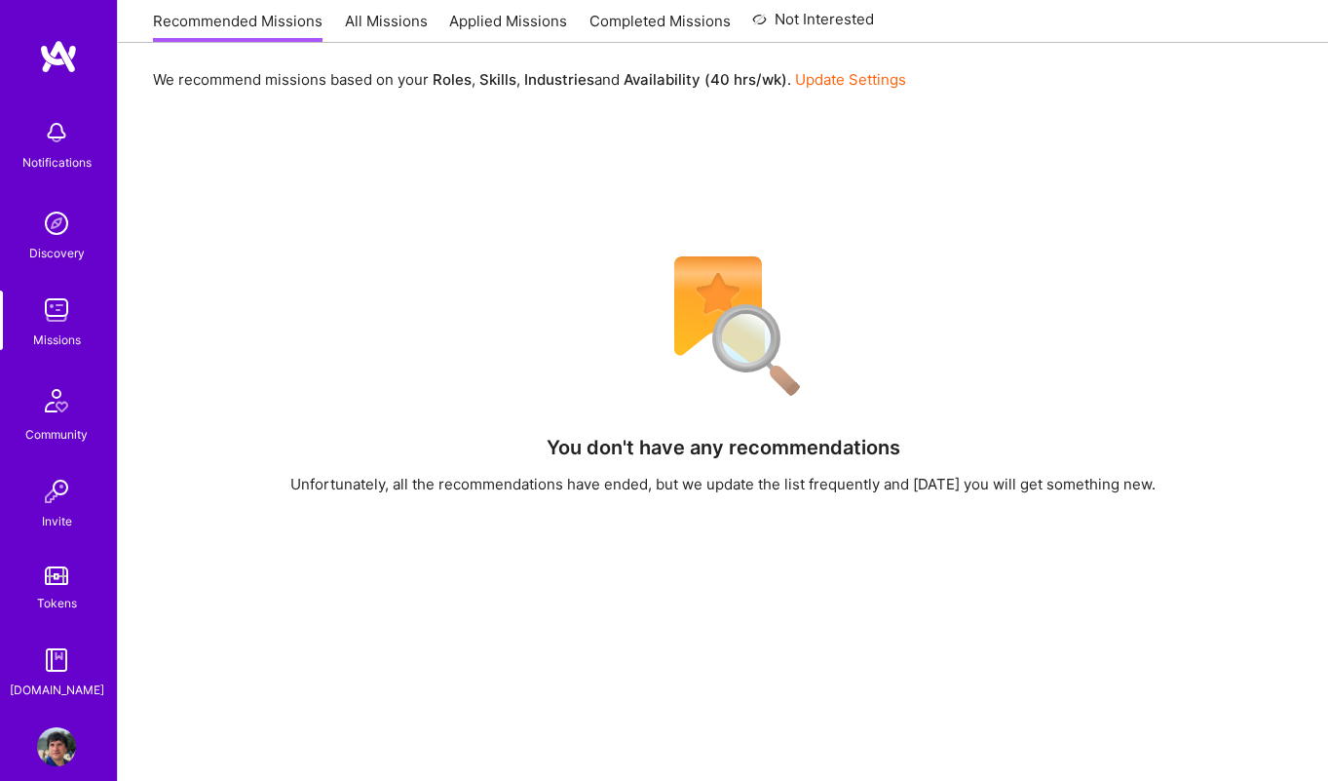
scroll to position [209, 0]
click at [69, 341] on div "Missions" at bounding box center [57, 339] width 48 height 20
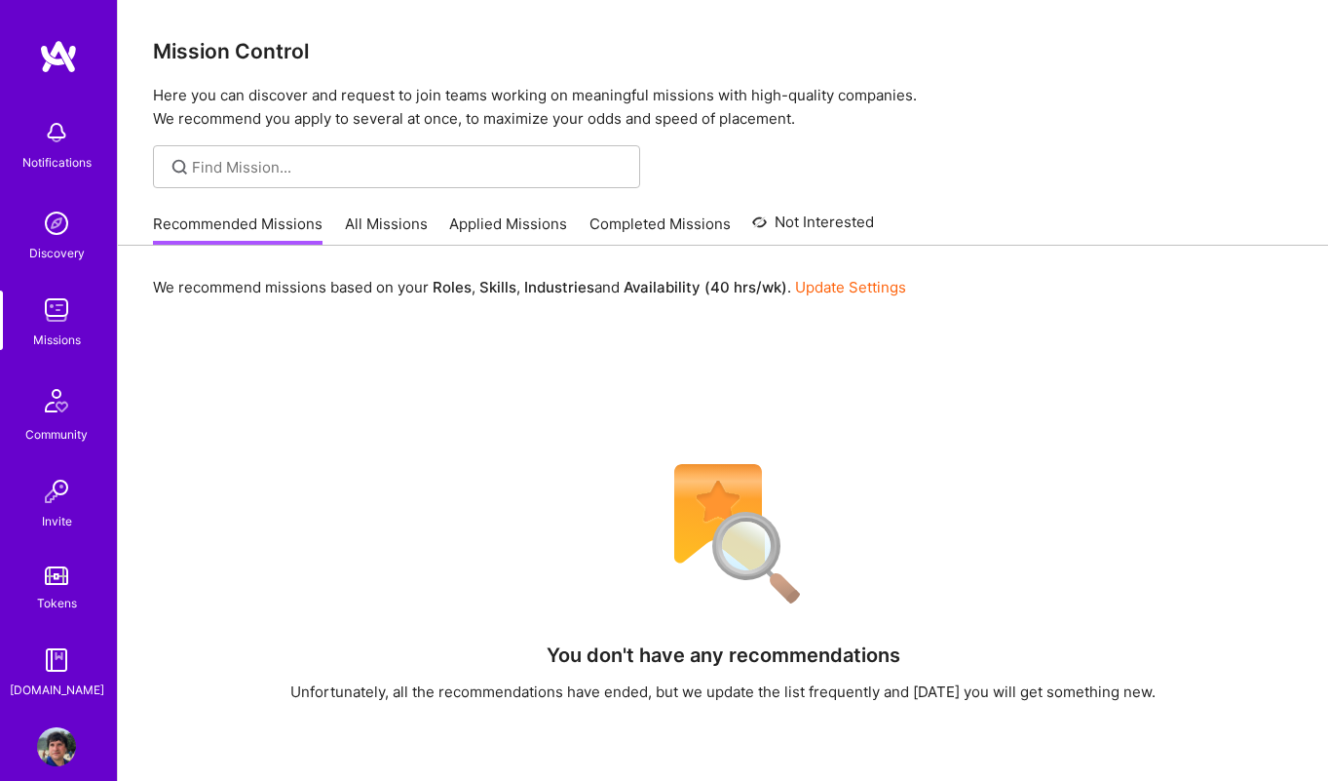
click at [58, 573] on img at bounding box center [56, 575] width 23 height 19
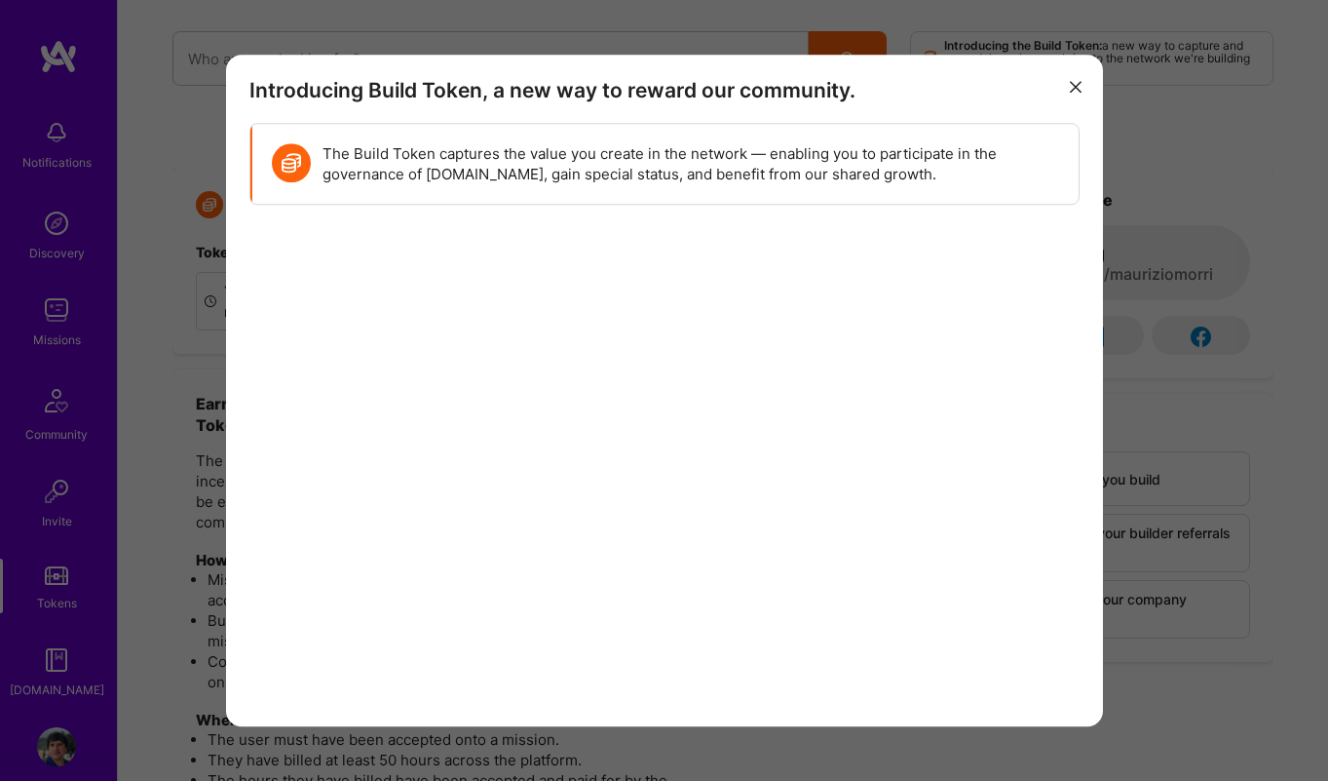
click at [1073, 89] on icon "modal" at bounding box center [1076, 88] width 12 height 12
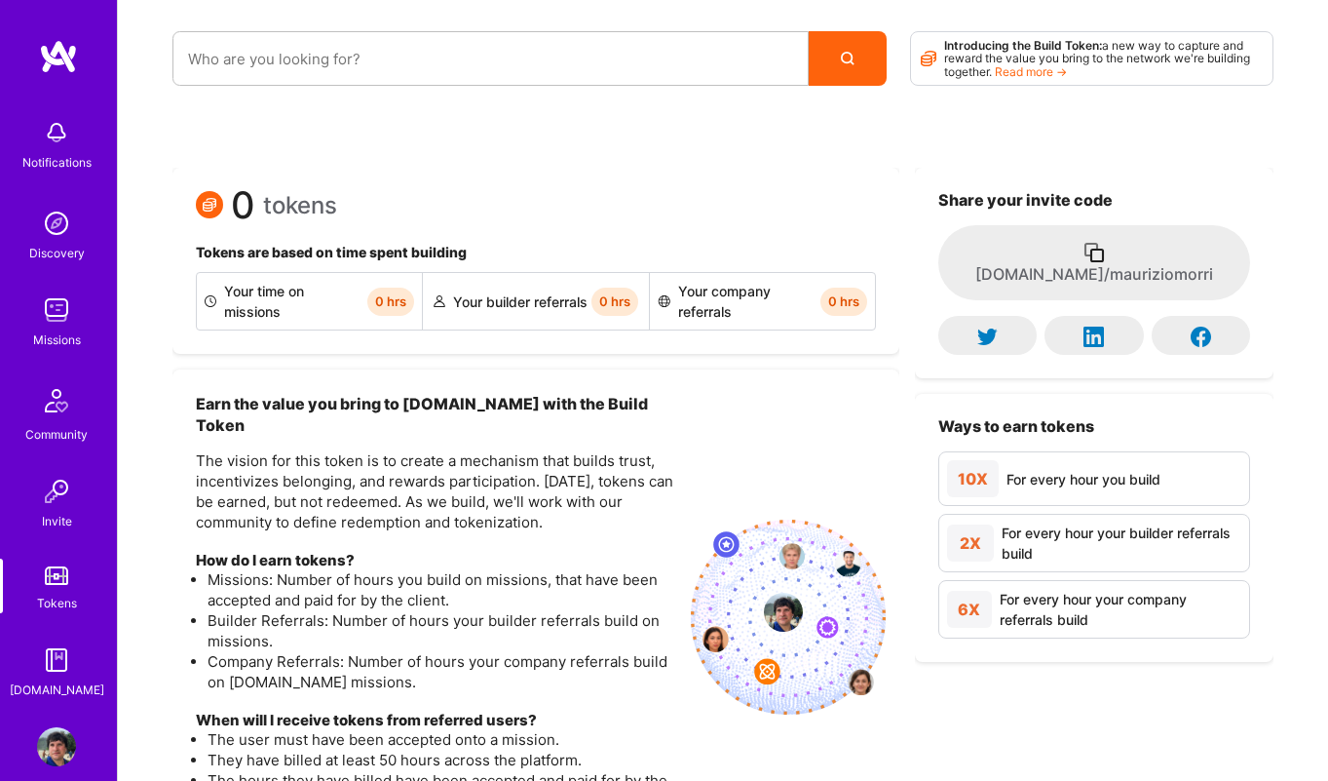
click at [67, 404] on img at bounding box center [56, 400] width 47 height 47
